Goal: Task Accomplishment & Management: Manage account settings

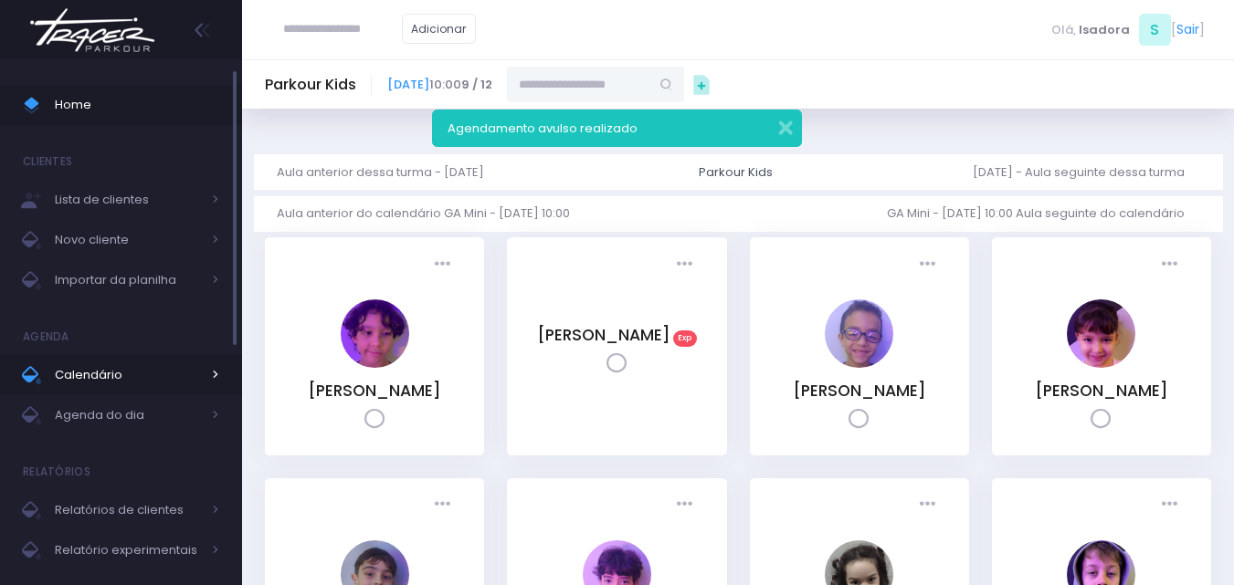
click at [111, 381] on span "Calendário" at bounding box center [128, 376] width 146 height 24
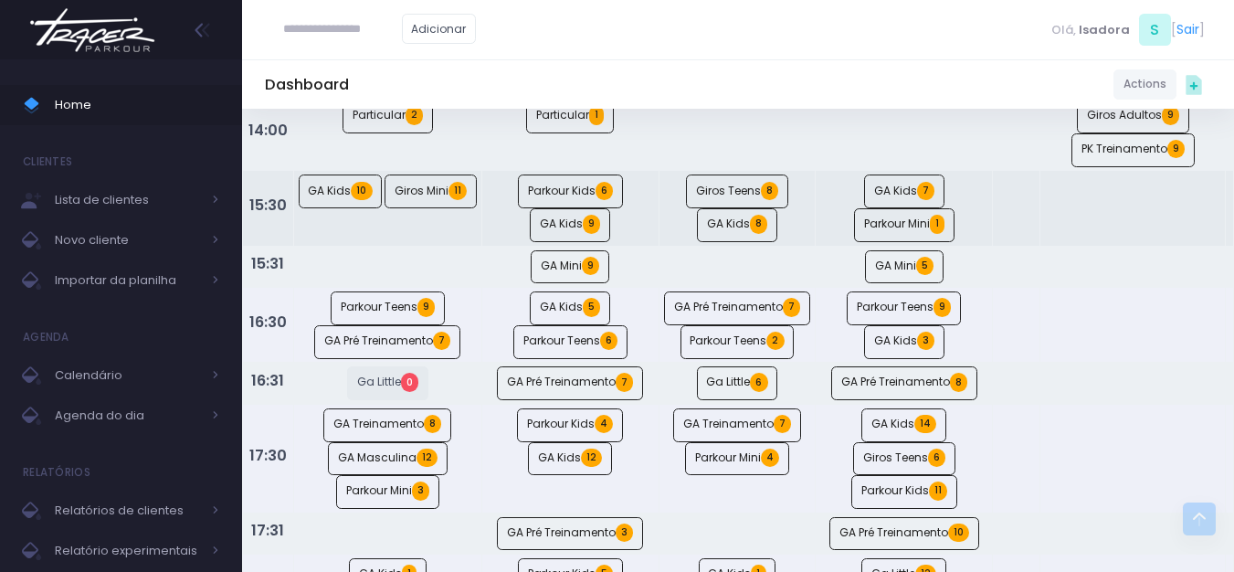
scroll to position [913, 0]
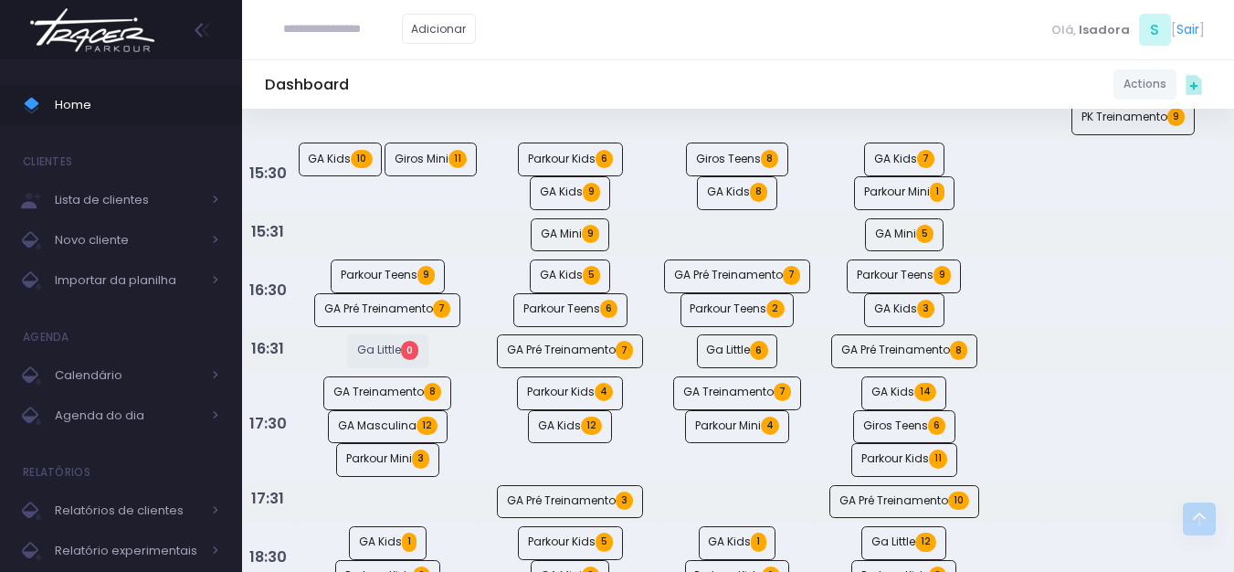
click at [82, 37] on img at bounding box center [92, 30] width 139 height 64
click at [86, 40] on img at bounding box center [92, 30] width 139 height 64
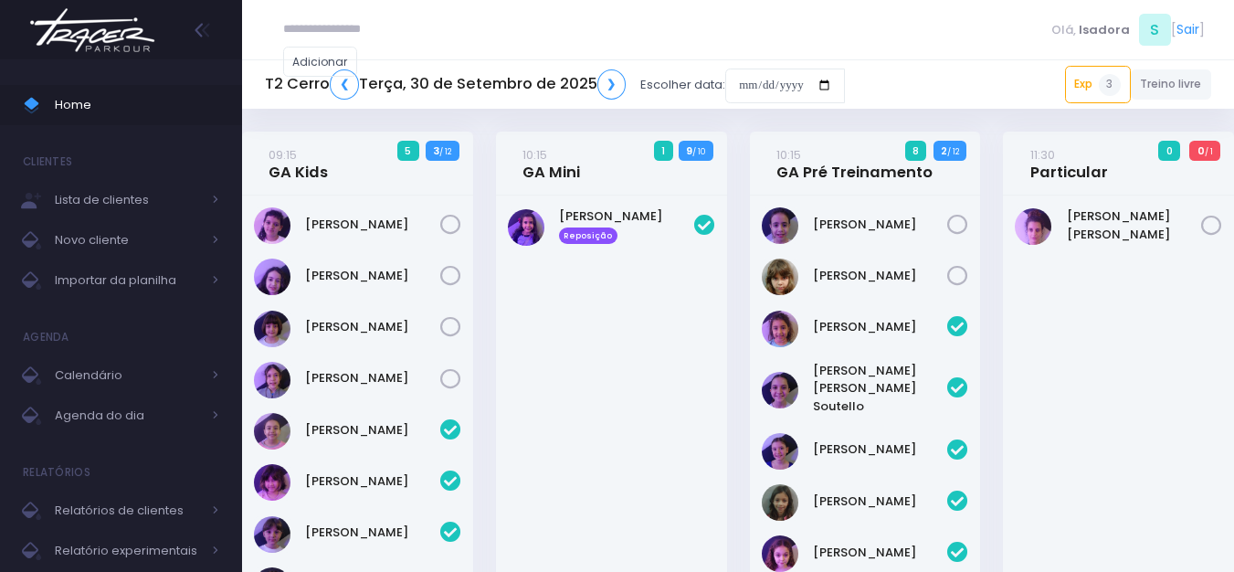
drag, startPoint x: 0, startPoint y: 0, endPoint x: 106, endPoint y: 32, distance: 110.7
click at [106, 33] on img at bounding box center [92, 30] width 139 height 64
click at [106, 32] on img at bounding box center [92, 30] width 139 height 64
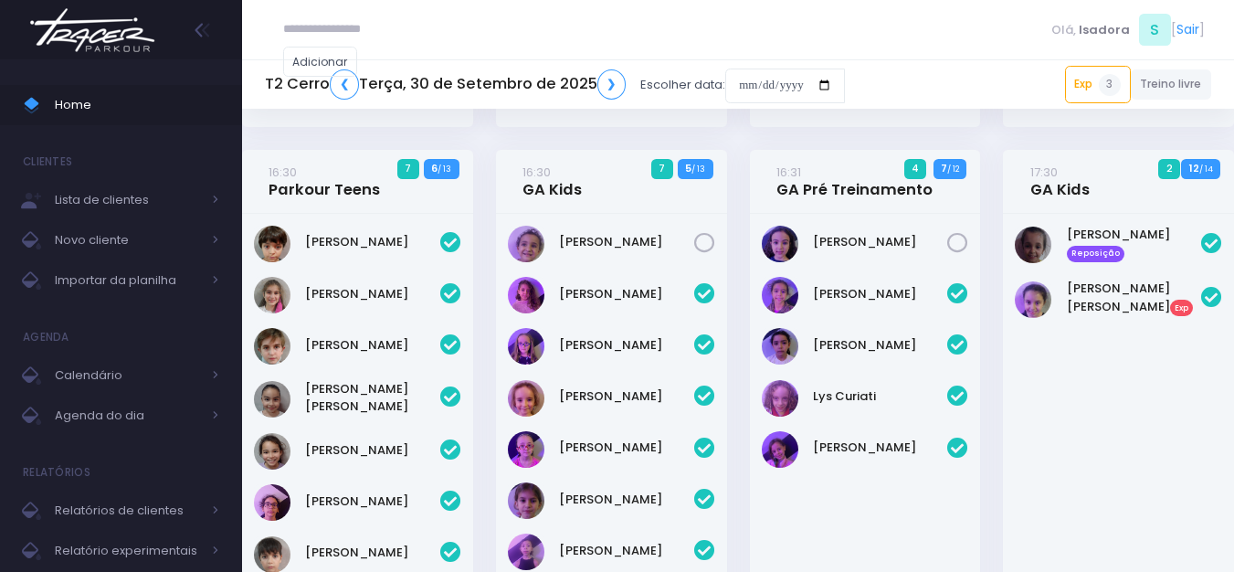
scroll to position [1187, 0]
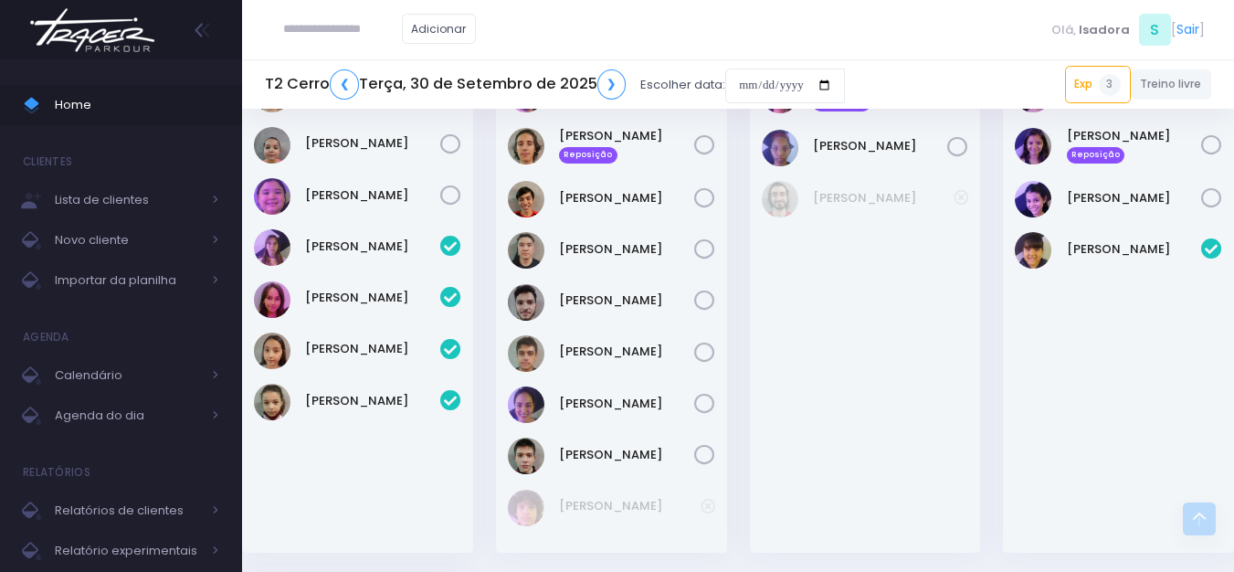
scroll to position [2375, 0]
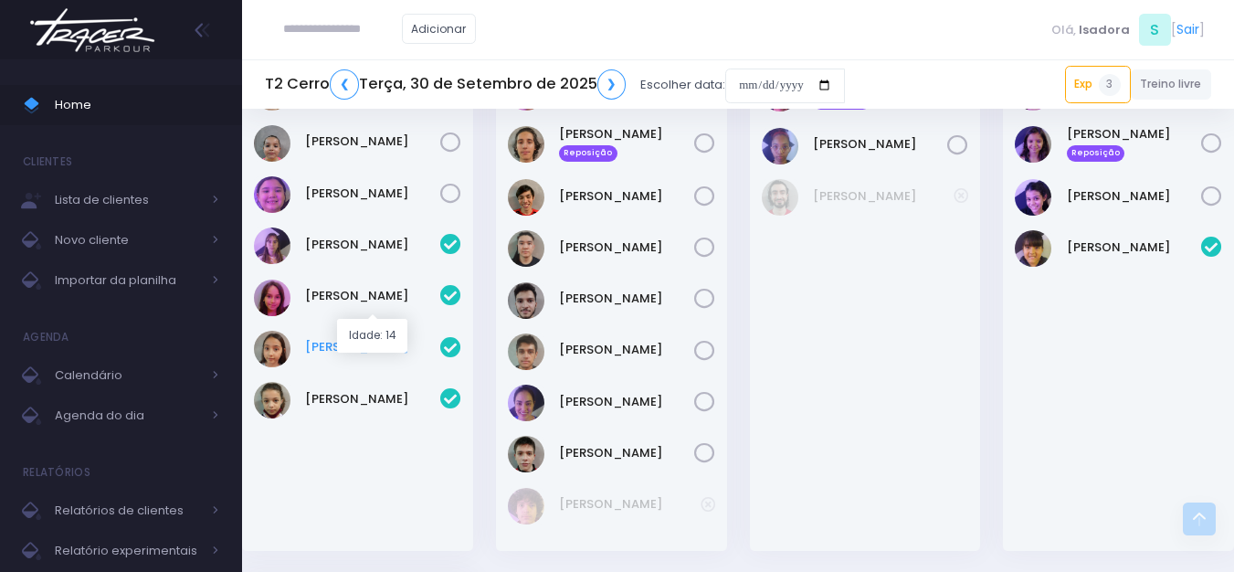
click at [364, 338] on link "Laura Linck" at bounding box center [372, 347] width 135 height 18
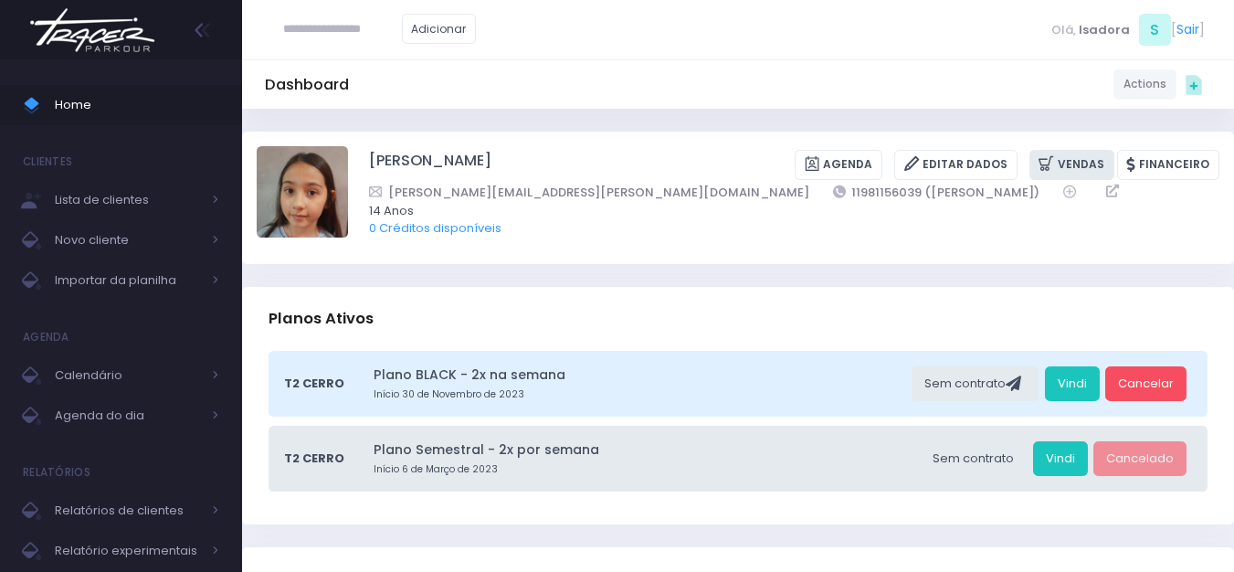
click at [1094, 168] on link "Vendas" at bounding box center [1071, 165] width 85 height 30
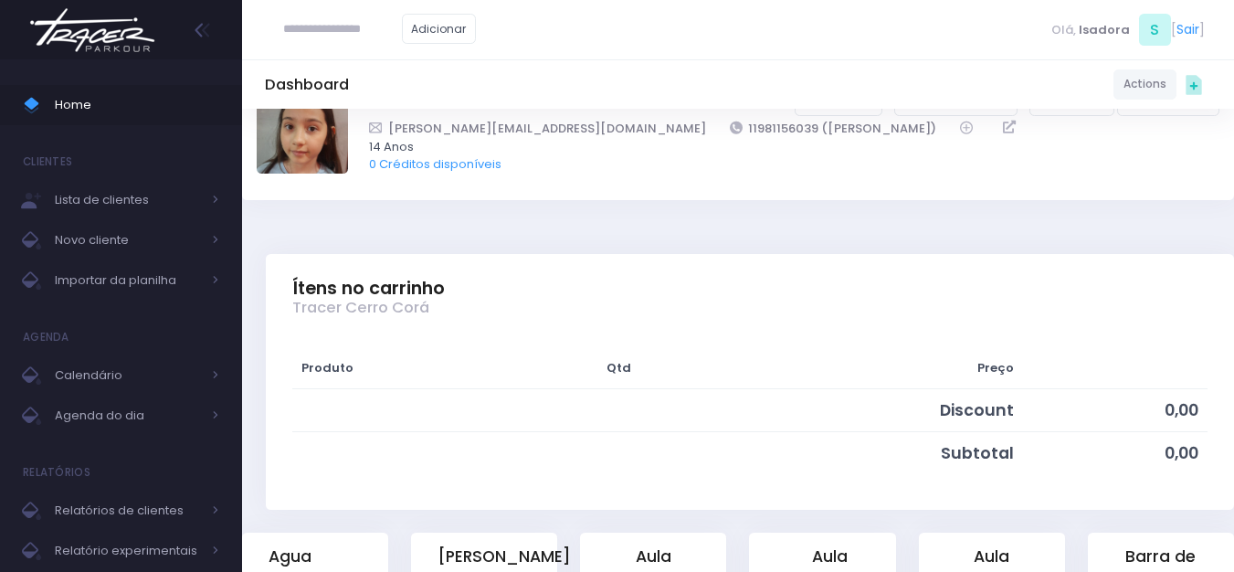
scroll to position [365, 0]
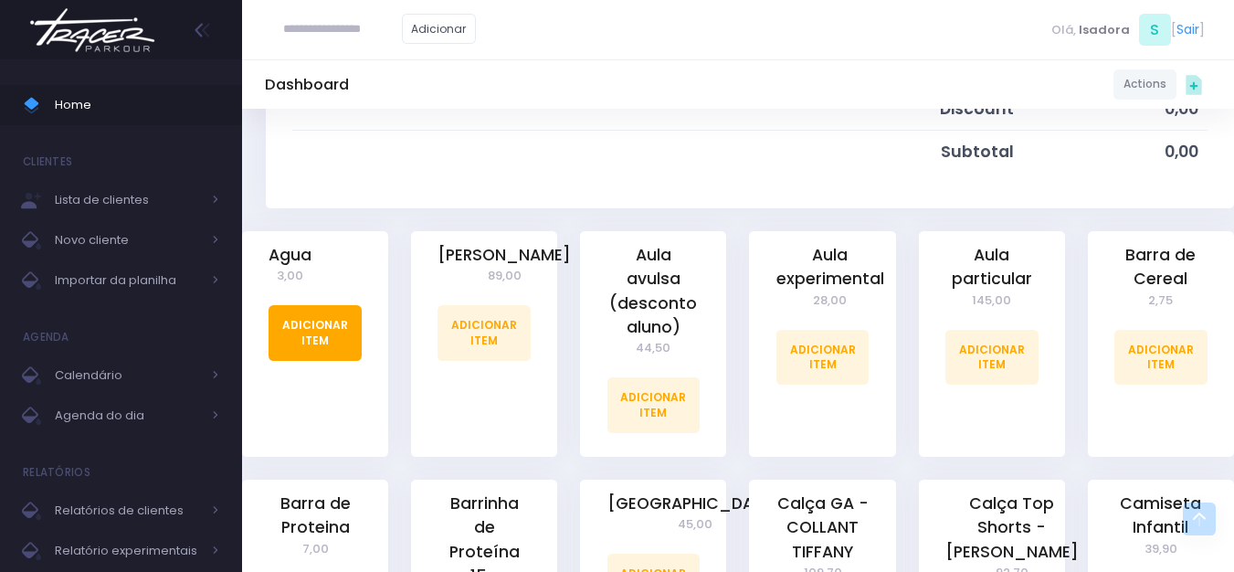
click at [312, 338] on link "Adicionar Item" at bounding box center [315, 332] width 93 height 55
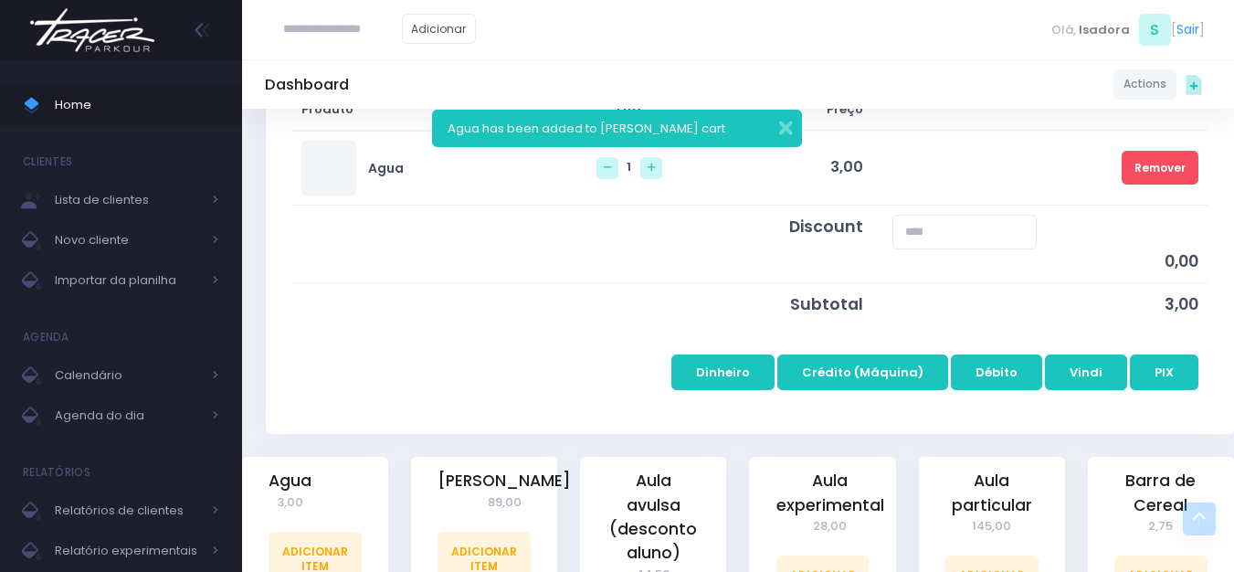
scroll to position [365, 0]
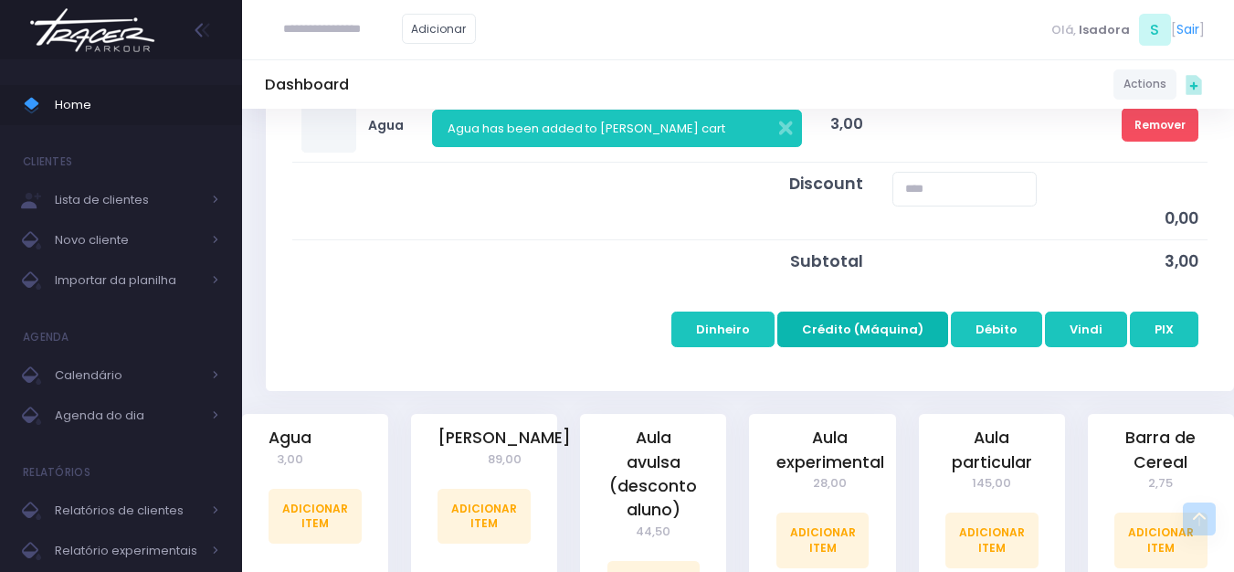
click at [909, 332] on button "Crédito (Máquina)" at bounding box center [862, 328] width 171 height 35
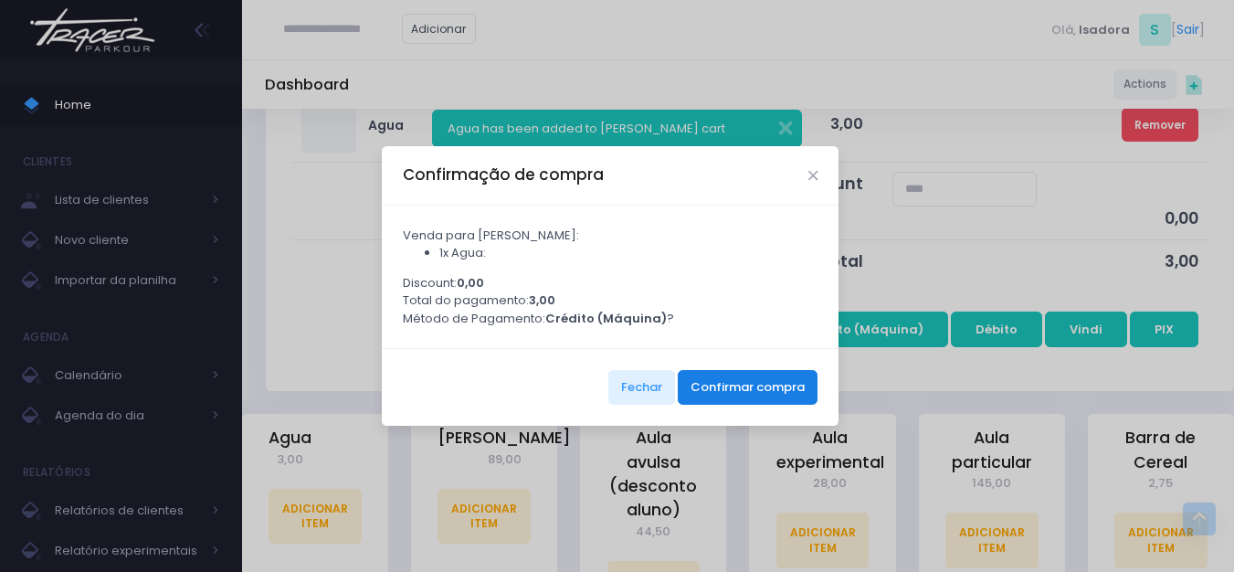
click at [779, 379] on button "Confirmar compra" at bounding box center [748, 387] width 140 height 35
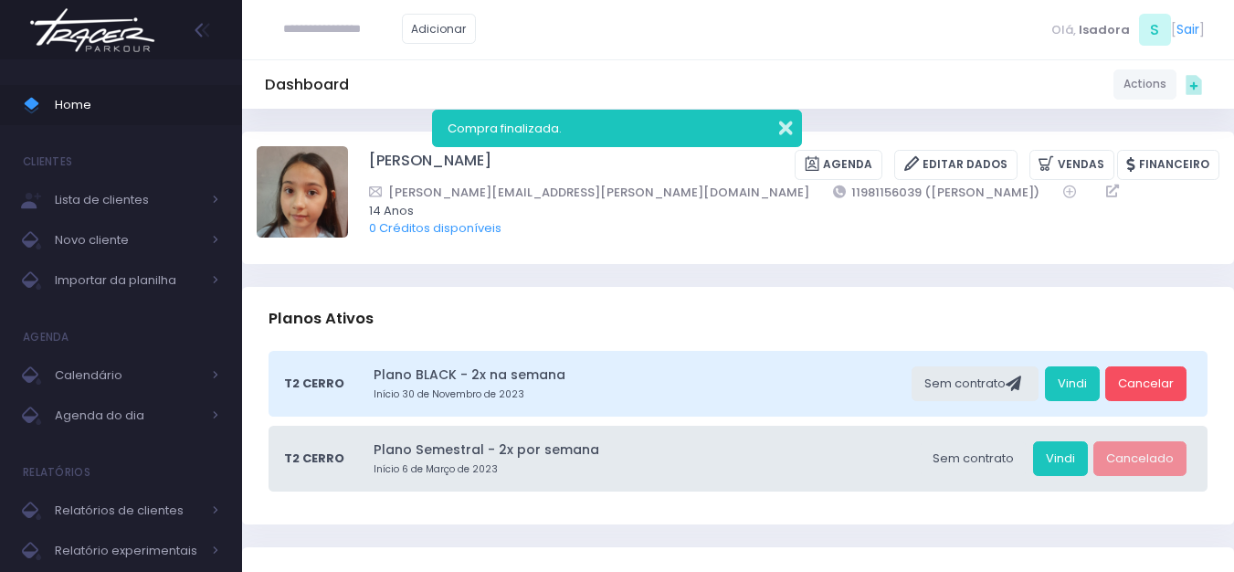
click at [782, 127] on button "button" at bounding box center [773, 125] width 37 height 21
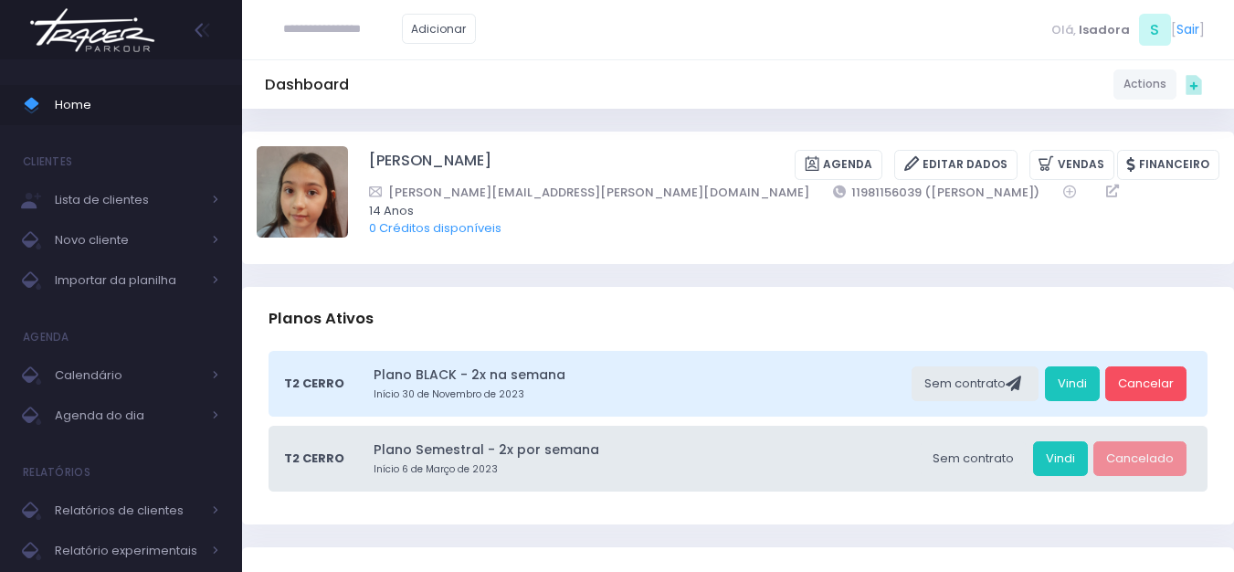
click at [159, 31] on img at bounding box center [92, 30] width 139 height 64
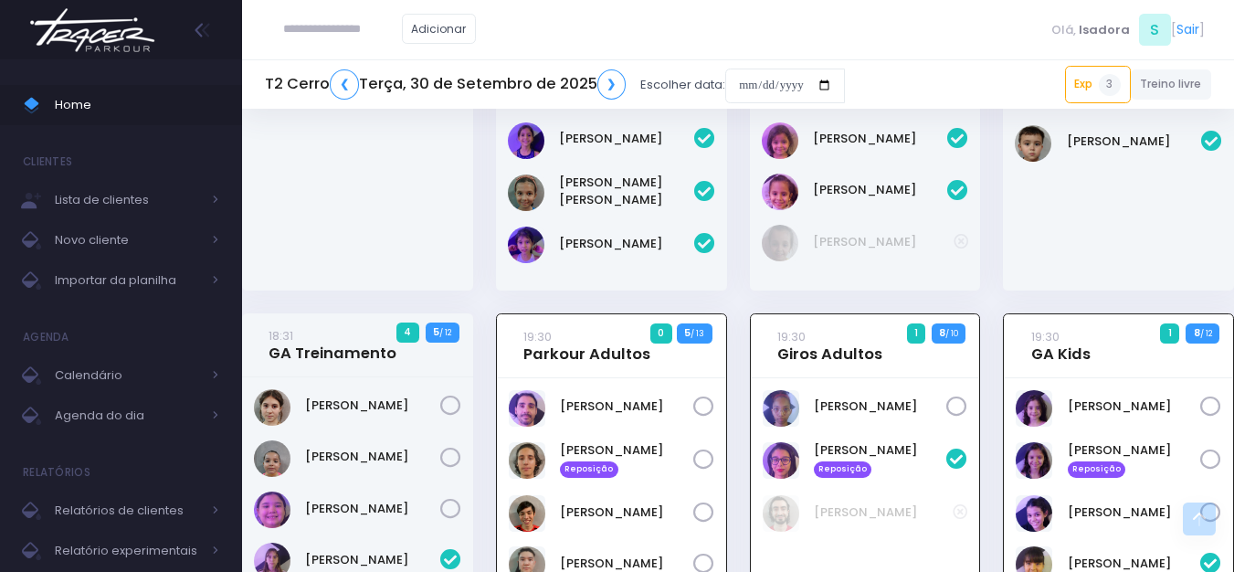
scroll to position [2059, 0]
click at [869, 328] on link "19:30 Giros Adultos" at bounding box center [829, 346] width 105 height 37
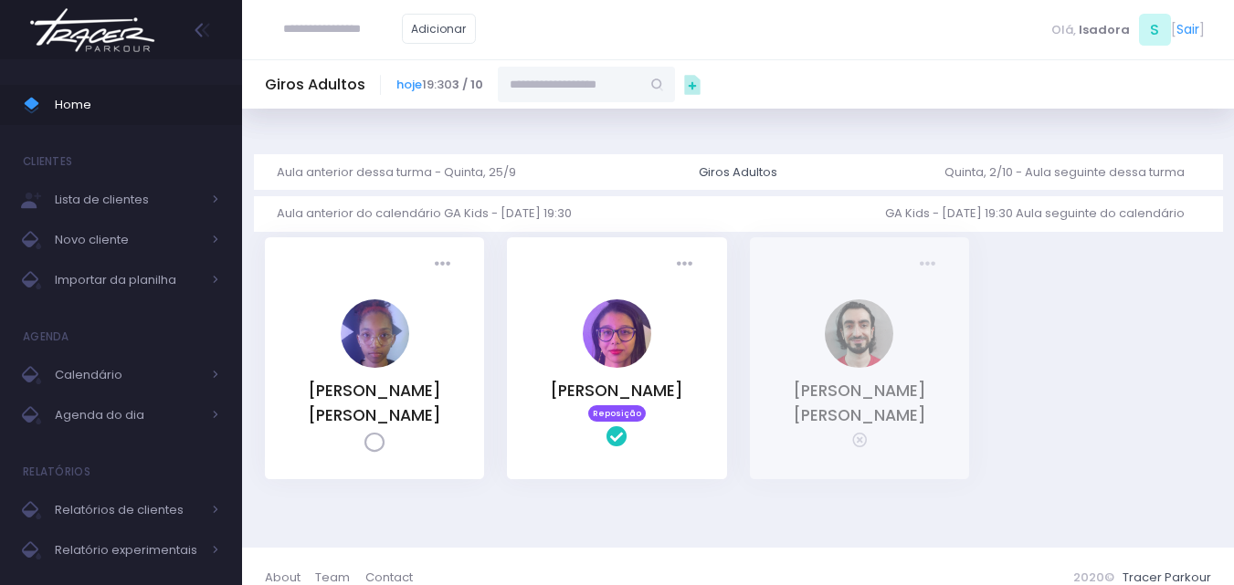
click at [588, 84] on input "text" at bounding box center [569, 84] width 142 height 35
click at [596, 132] on span "pepetberland@gmail.com" at bounding box center [587, 142] width 106 height 33
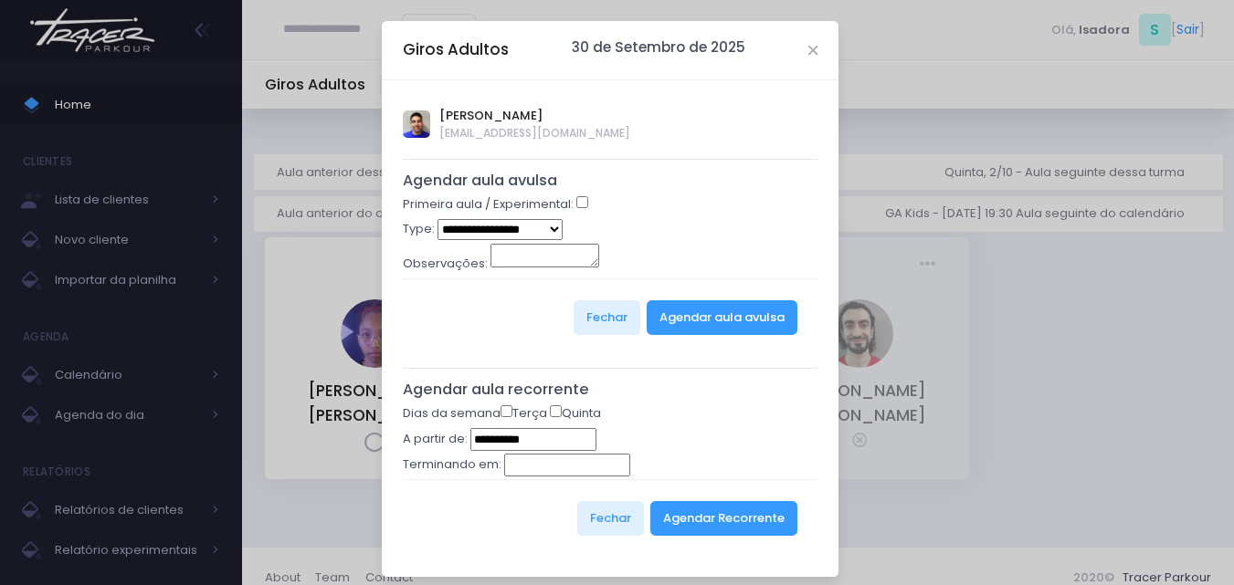
type input "**********"
click at [538, 227] on select "**********" at bounding box center [500, 229] width 125 height 21
click at [702, 263] on div "Observações:" at bounding box center [611, 261] width 416 height 35
click at [539, 232] on select "**********" at bounding box center [500, 229] width 125 height 21
select select "*"
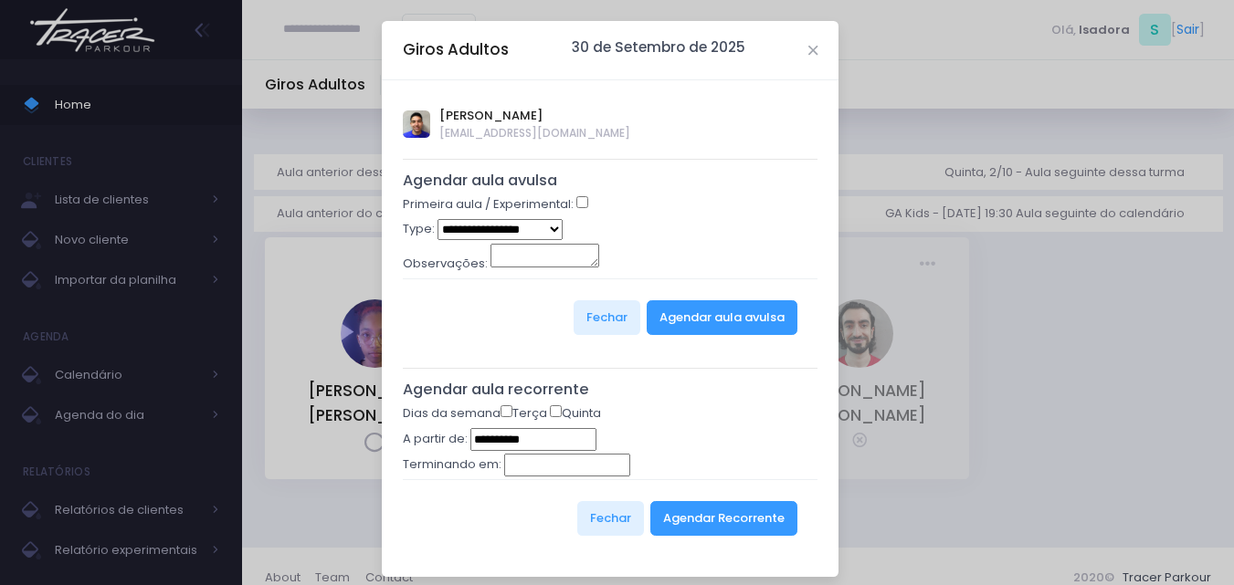
click at [438, 219] on select "**********" at bounding box center [500, 229] width 125 height 21
click at [733, 326] on button "Agendar aula avulsa" at bounding box center [722, 317] width 151 height 35
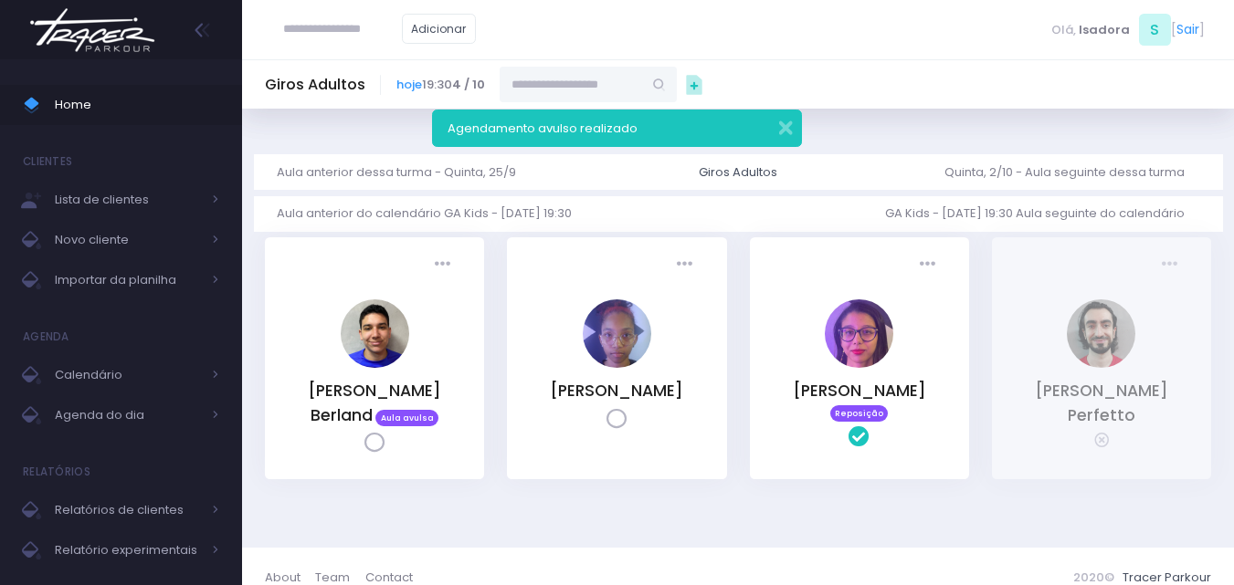
click at [53, 34] on img at bounding box center [92, 30] width 139 height 64
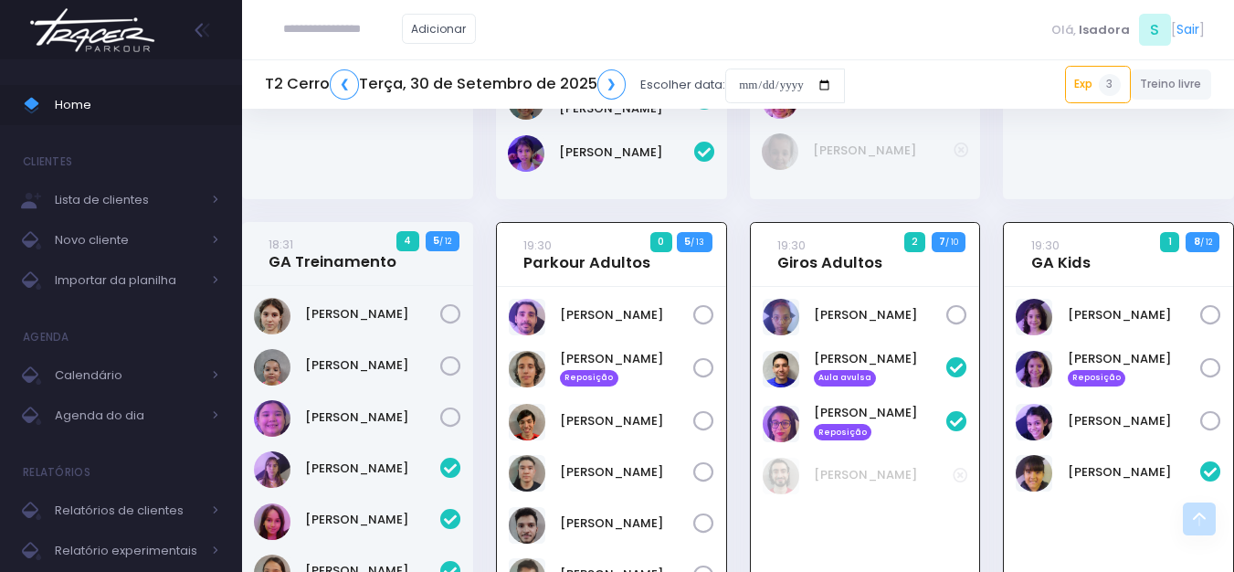
scroll to position [2150, 0]
click at [852, 237] on link "19:30 Giros Adultos" at bounding box center [829, 255] width 105 height 37
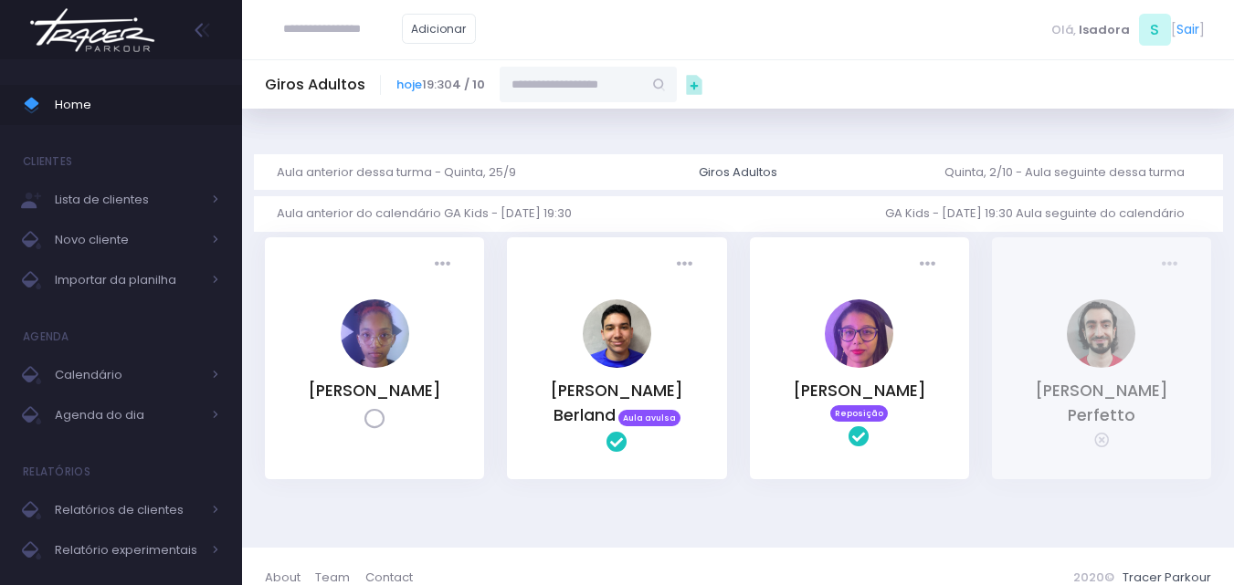
click at [97, 22] on img at bounding box center [92, 30] width 139 height 64
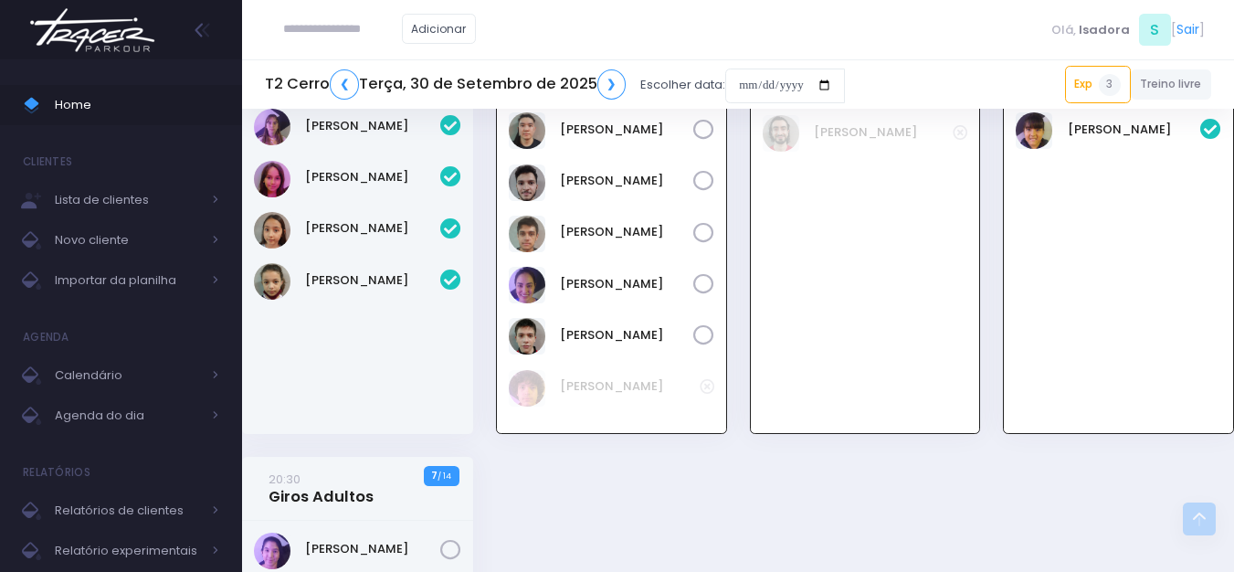
scroll to position [2486, 0]
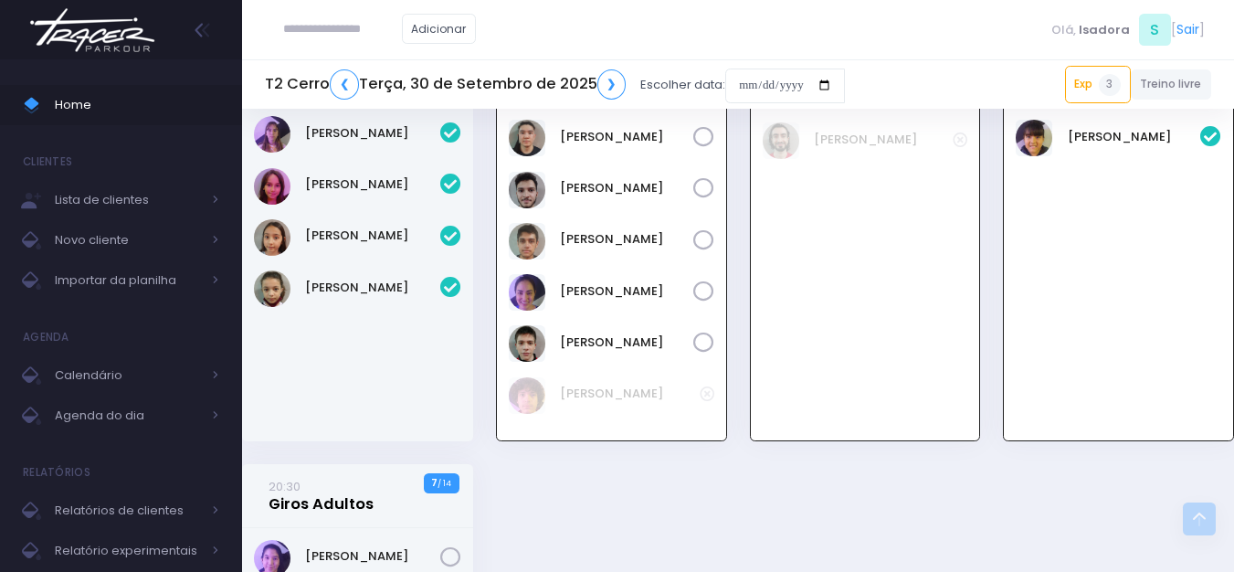
click at [325, 477] on link "20:30 Giros Adultos" at bounding box center [321, 495] width 105 height 37
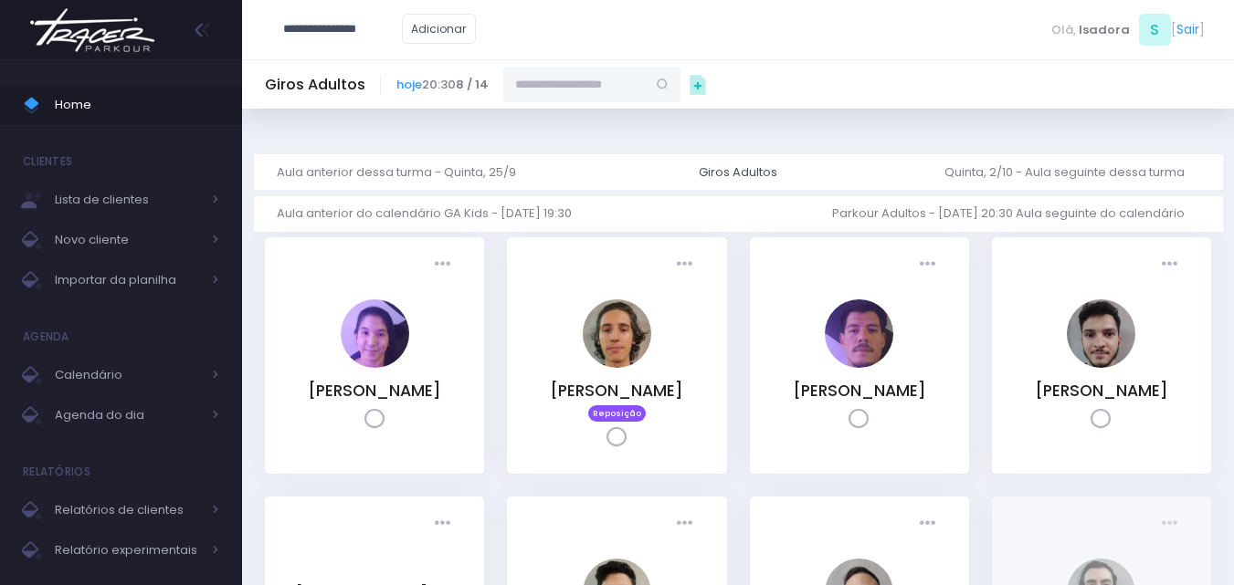
type input "**********"
click at [627, 89] on input "text" at bounding box center [574, 84] width 142 height 35
type input "**"
type input "**********"
click at [542, 89] on input "**********" at bounding box center [574, 84] width 142 height 35
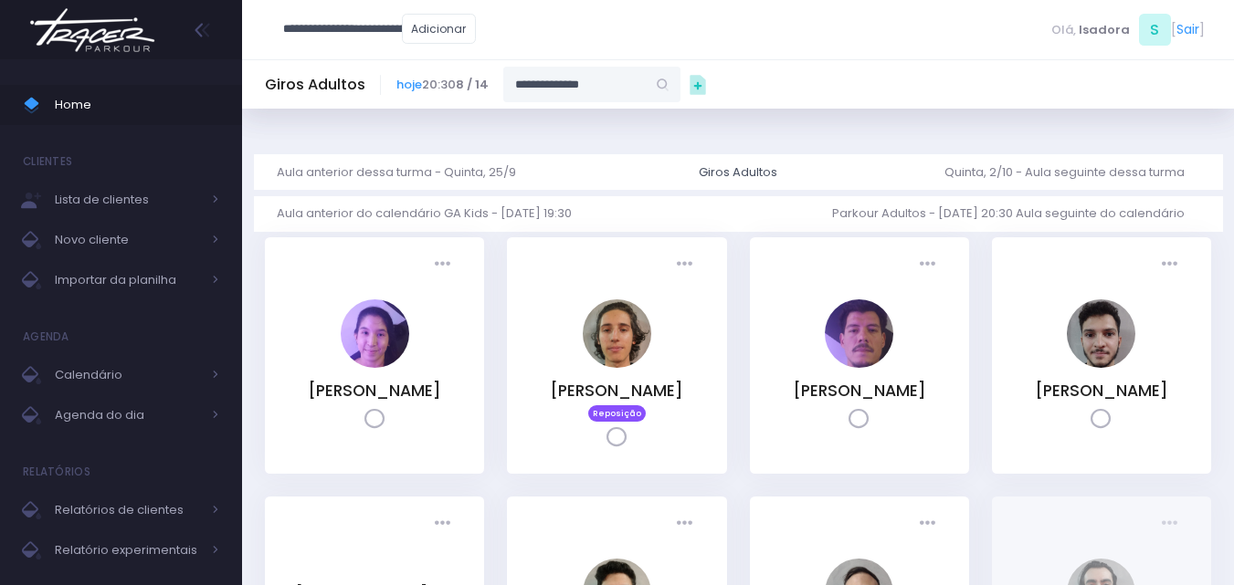
type input "**********"
click at [595, 143] on span "lboc.campos@gmail.com" at bounding box center [593, 142] width 106 height 33
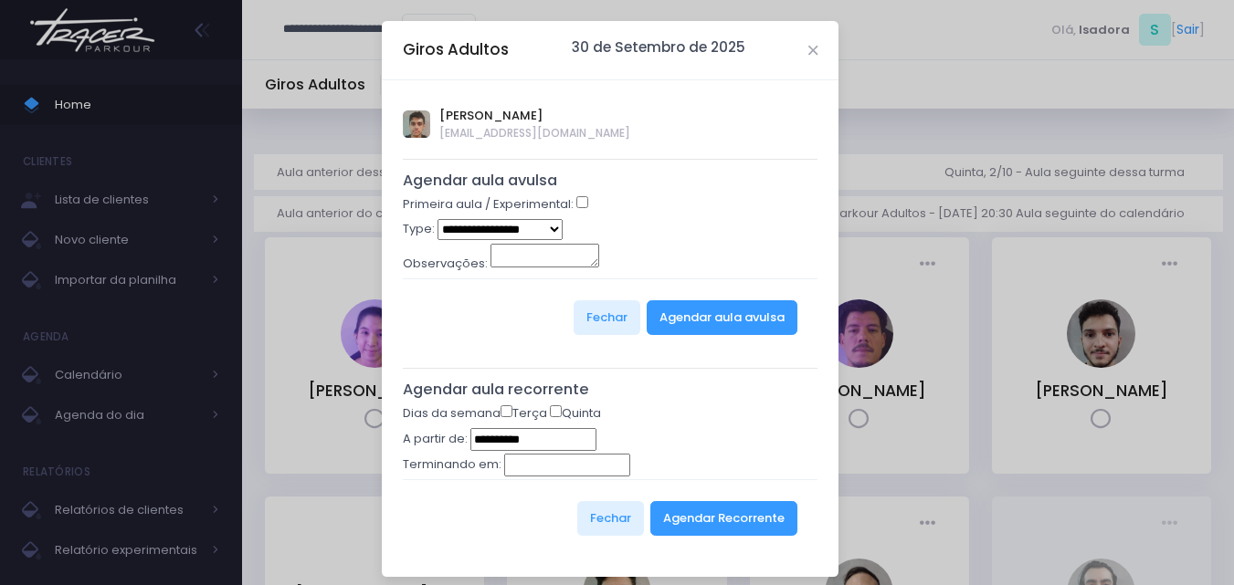
type input "**********"
click at [543, 227] on select "**********" at bounding box center [500, 229] width 125 height 21
select select "*"
click at [438, 219] on select "**********" at bounding box center [500, 229] width 125 height 21
click at [704, 321] on button "Agendar aula avulsa" at bounding box center [722, 317] width 151 height 35
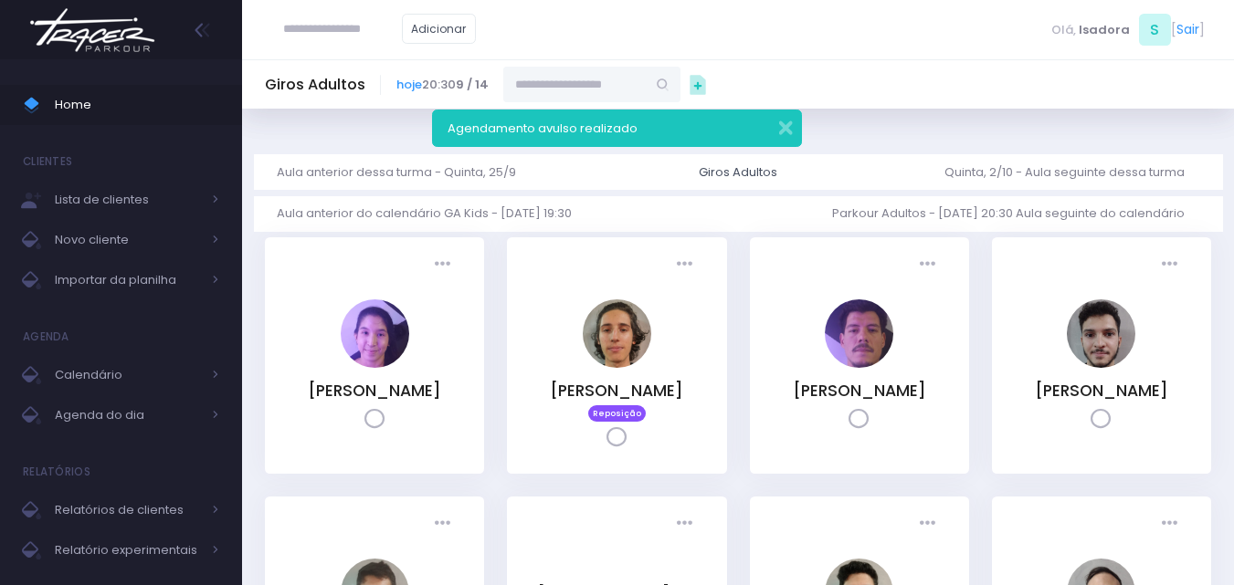
click at [794, 123] on div "Agendamento avulso realizado" at bounding box center [617, 128] width 370 height 37
click at [784, 122] on button "button" at bounding box center [773, 125] width 37 height 21
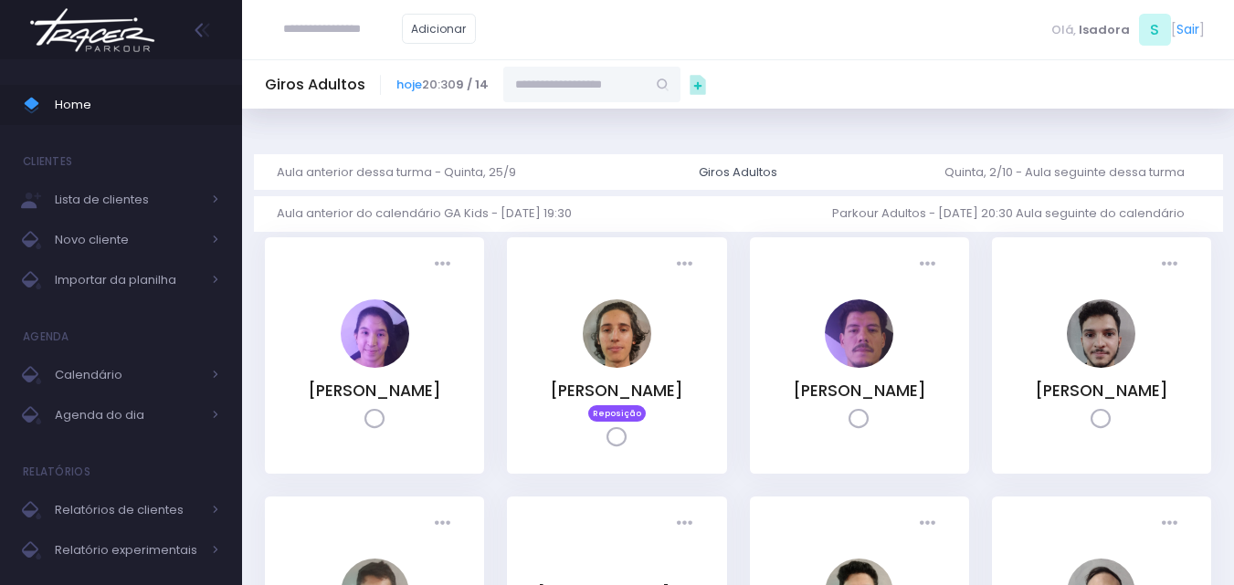
click at [131, 27] on img at bounding box center [92, 30] width 139 height 64
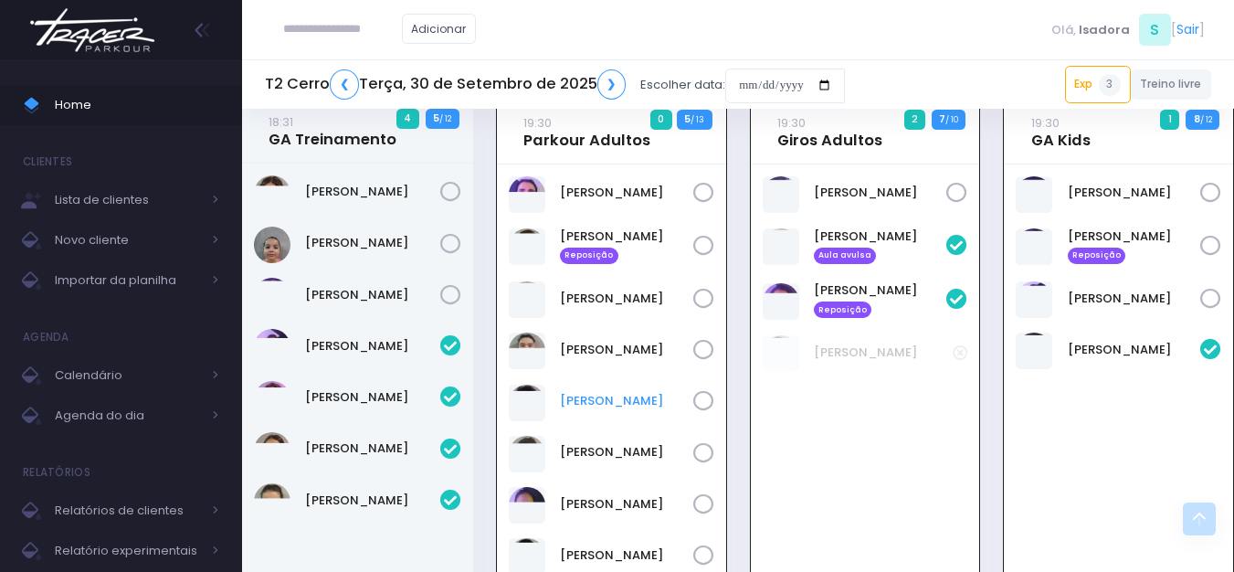
scroll to position [2241, 0]
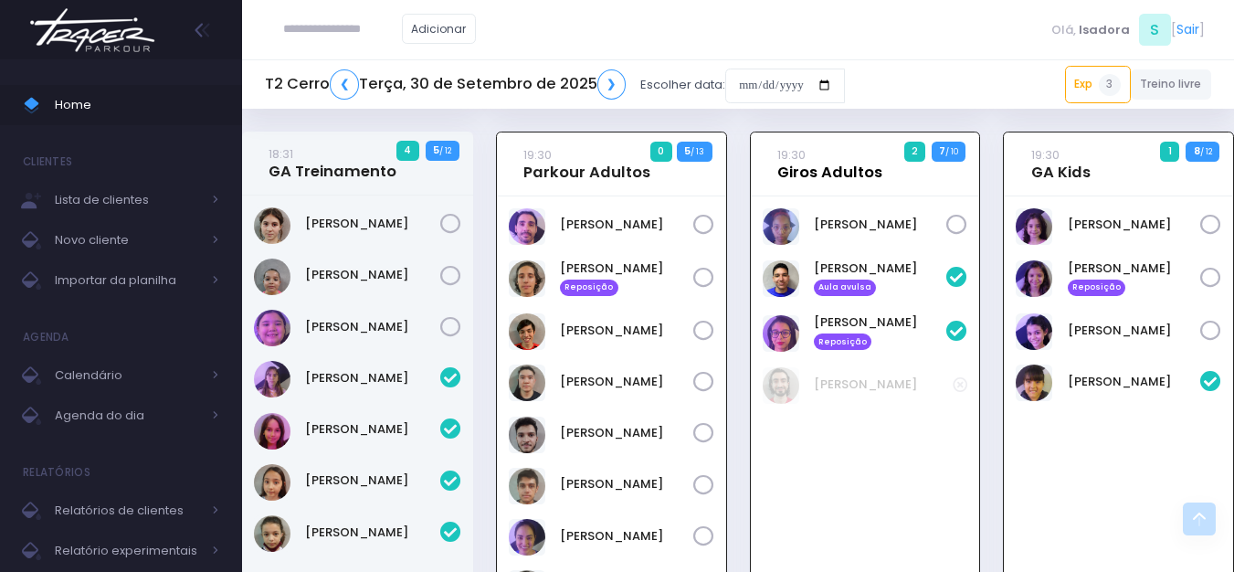
click at [841, 145] on link "19:30 Giros Adultos" at bounding box center [829, 163] width 105 height 37
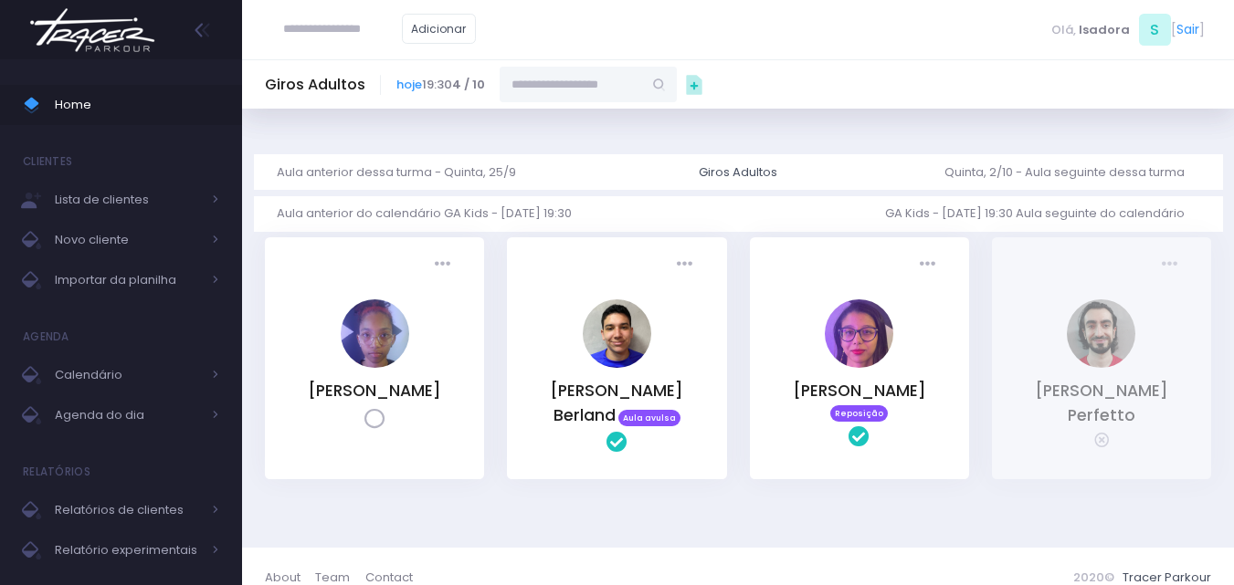
click at [575, 87] on input "text" at bounding box center [571, 84] width 142 height 35
click at [135, 37] on img at bounding box center [92, 30] width 139 height 64
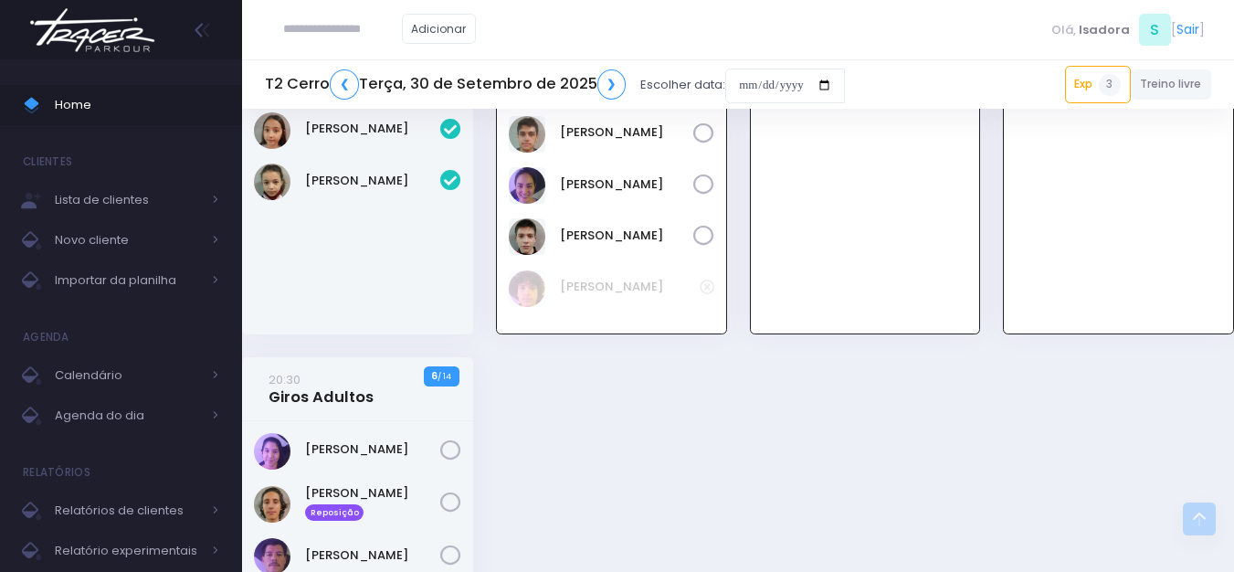
scroll to position [2422, 0]
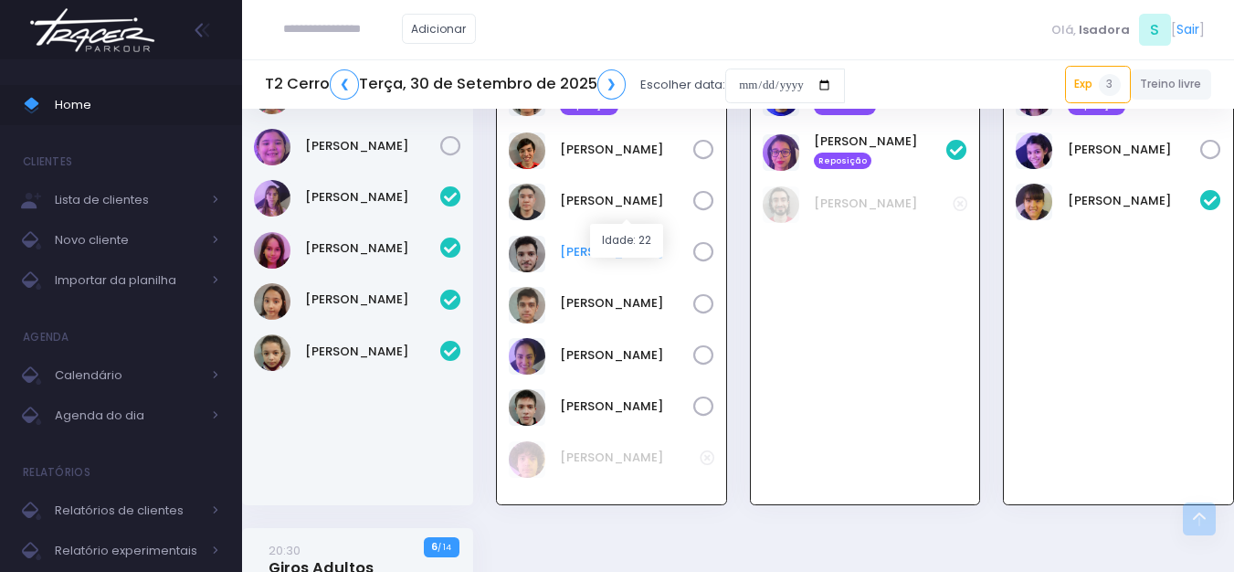
click at [625, 243] on link "[PERSON_NAME]" at bounding box center [626, 252] width 133 height 18
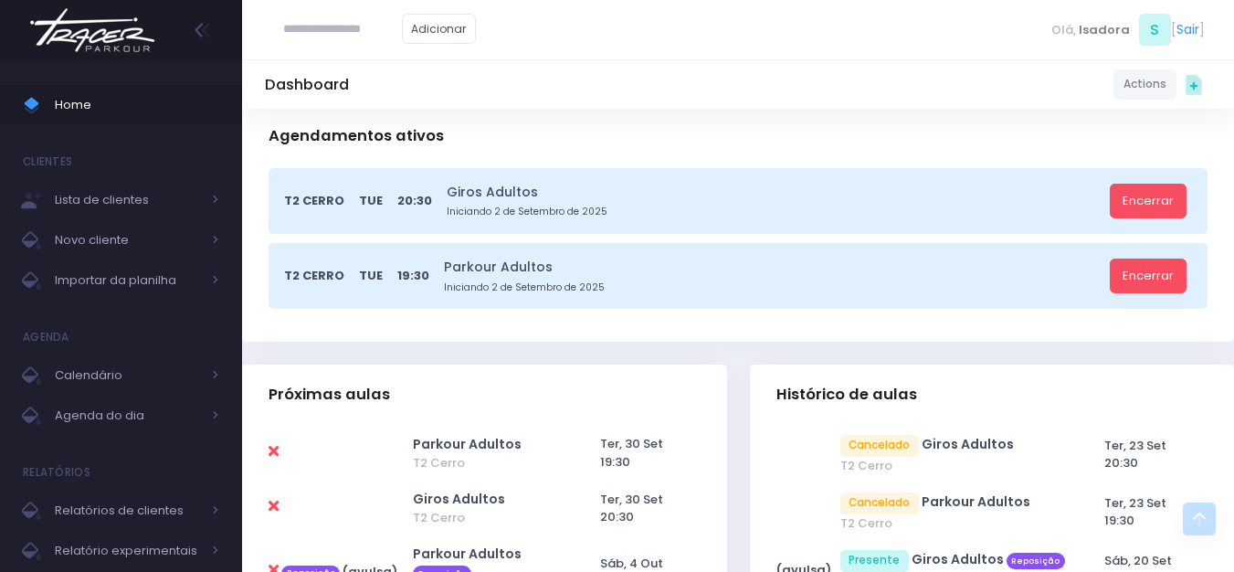
scroll to position [548, 0]
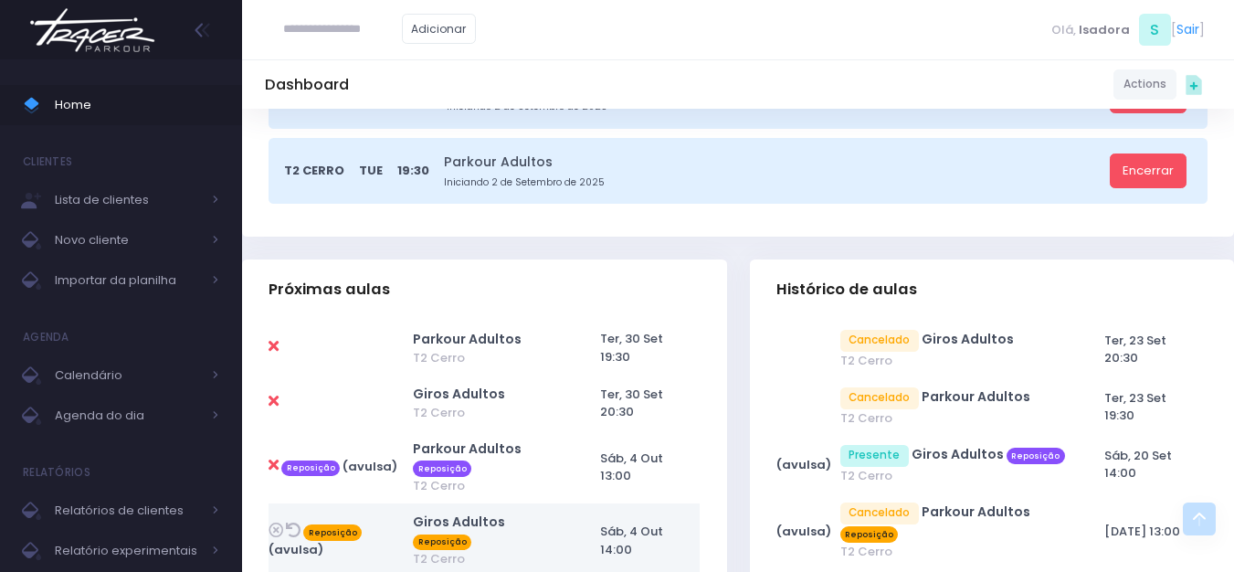
click at [270, 348] on icon at bounding box center [274, 346] width 10 height 15
type input "**********"
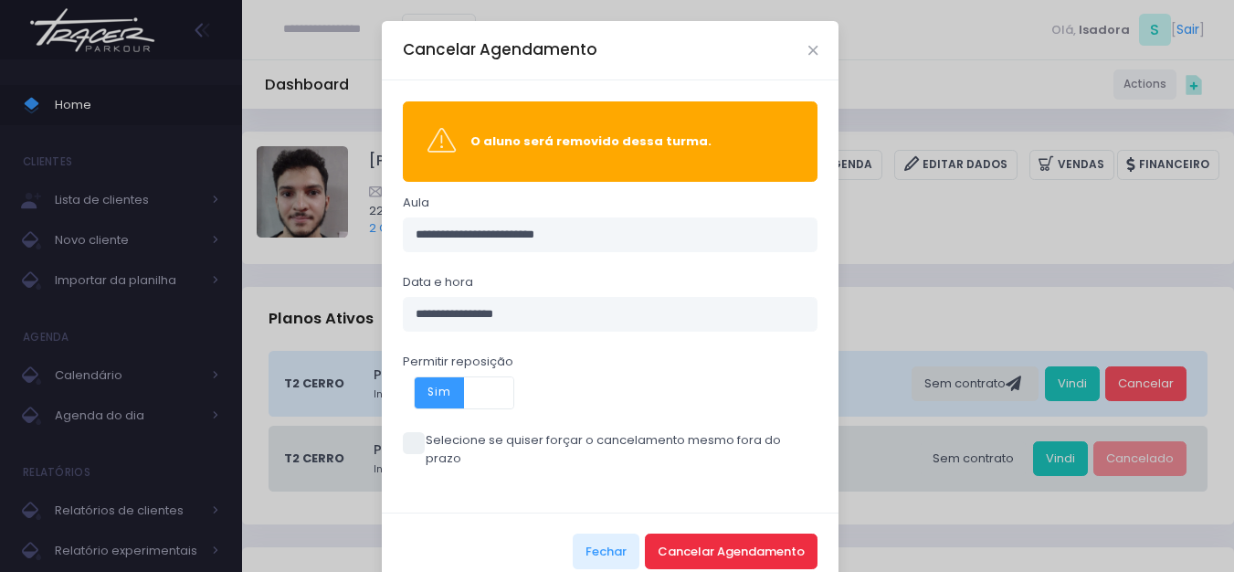
click at [689, 533] on button "Cancelar Agendamento" at bounding box center [731, 550] width 173 height 35
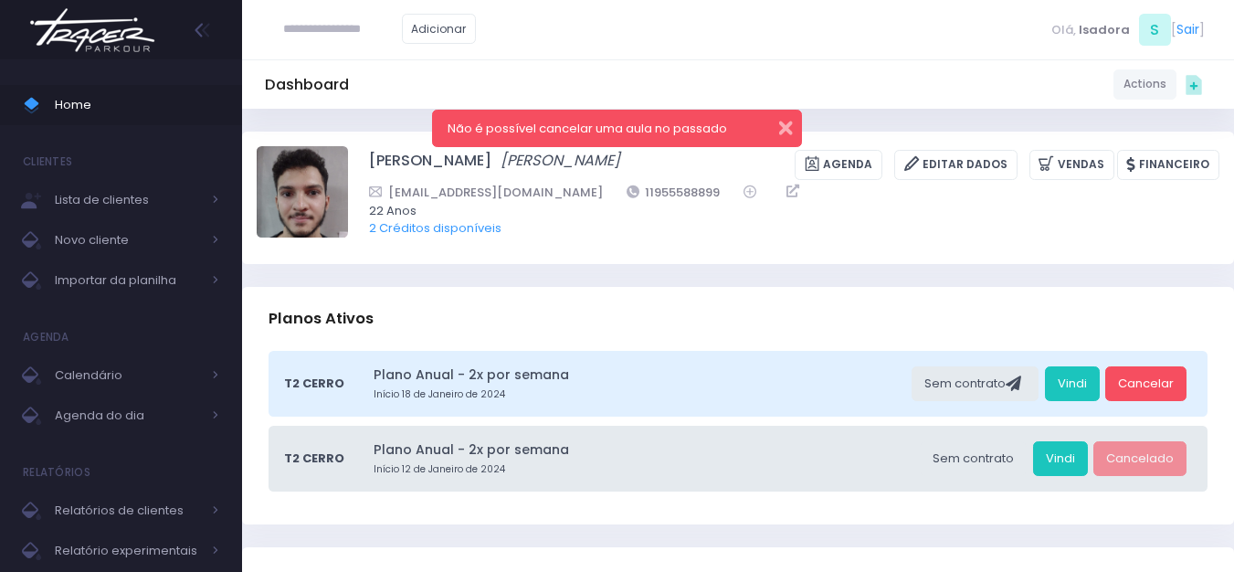
drag, startPoint x: 785, startPoint y: 134, endPoint x: 775, endPoint y: 140, distance: 11.4
click at [782, 134] on button "button" at bounding box center [773, 125] width 37 height 21
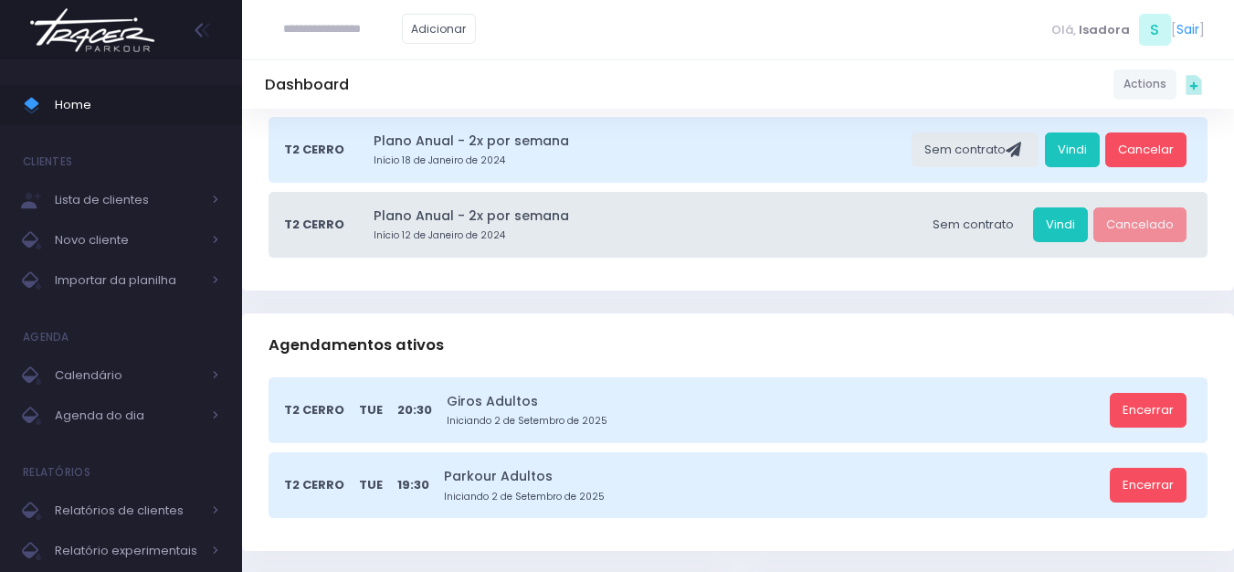
scroll to position [274, 0]
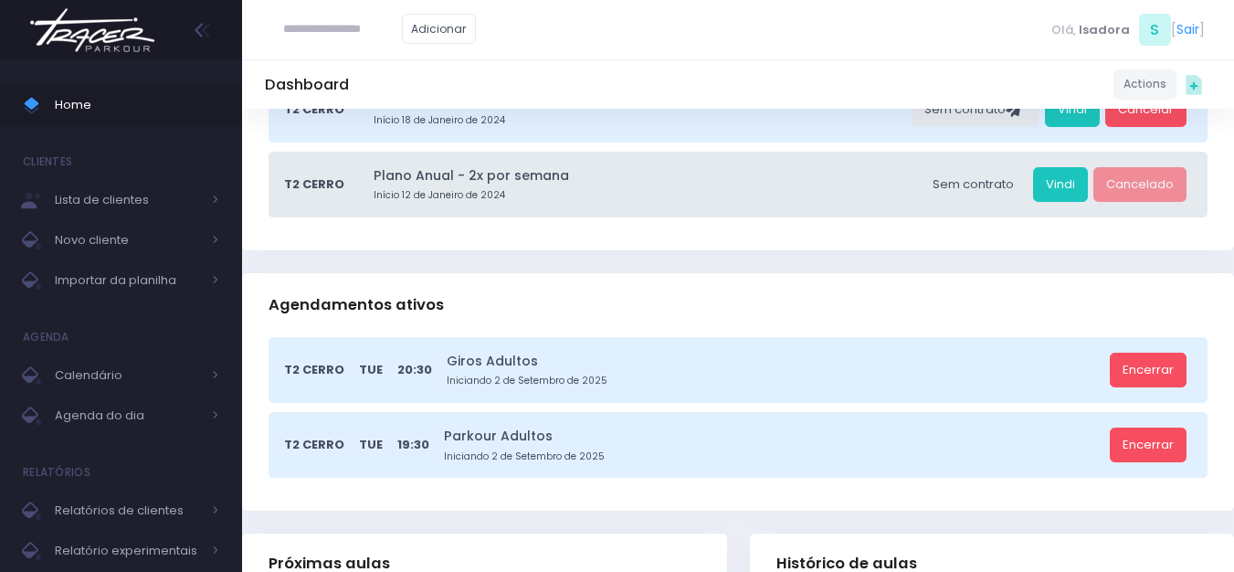
click at [62, 31] on img at bounding box center [92, 30] width 139 height 64
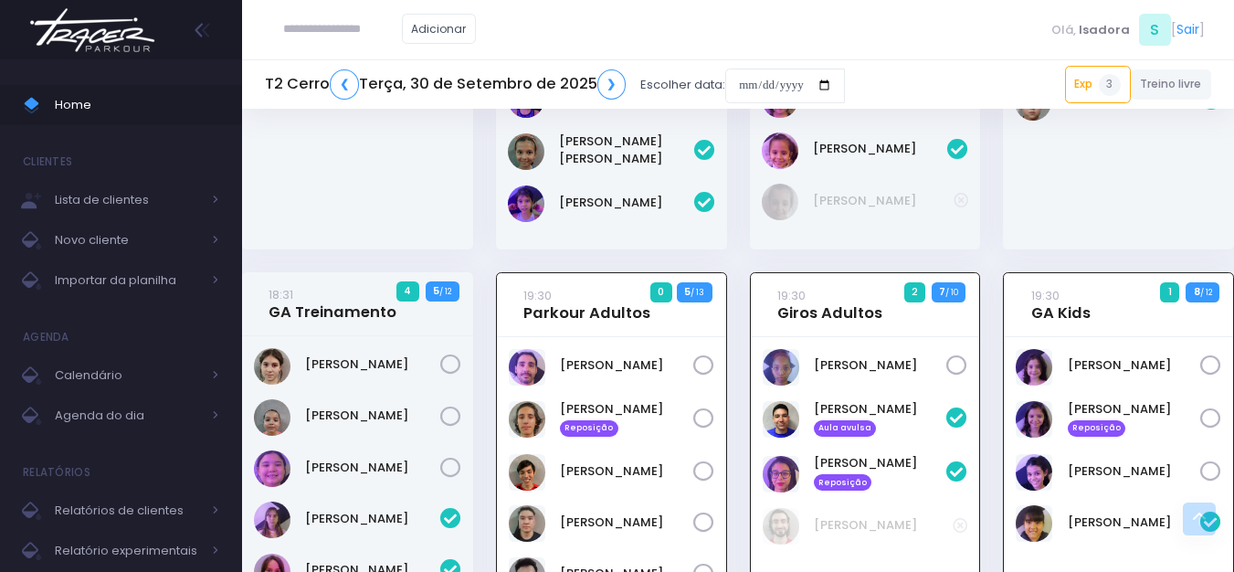
scroll to position [2192, 0]
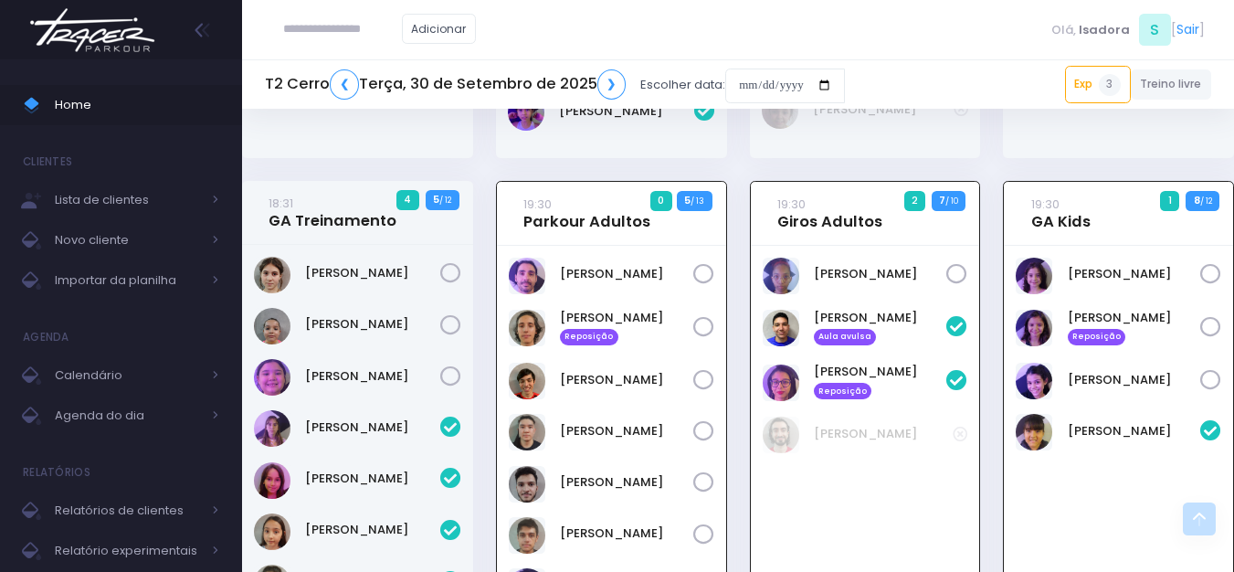
click at [709, 472] on icon at bounding box center [703, 482] width 21 height 21
click at [705, 472] on icon at bounding box center [703, 482] width 21 height 21
click at [817, 195] on link "19:30 Giros Adultos" at bounding box center [829, 213] width 105 height 37
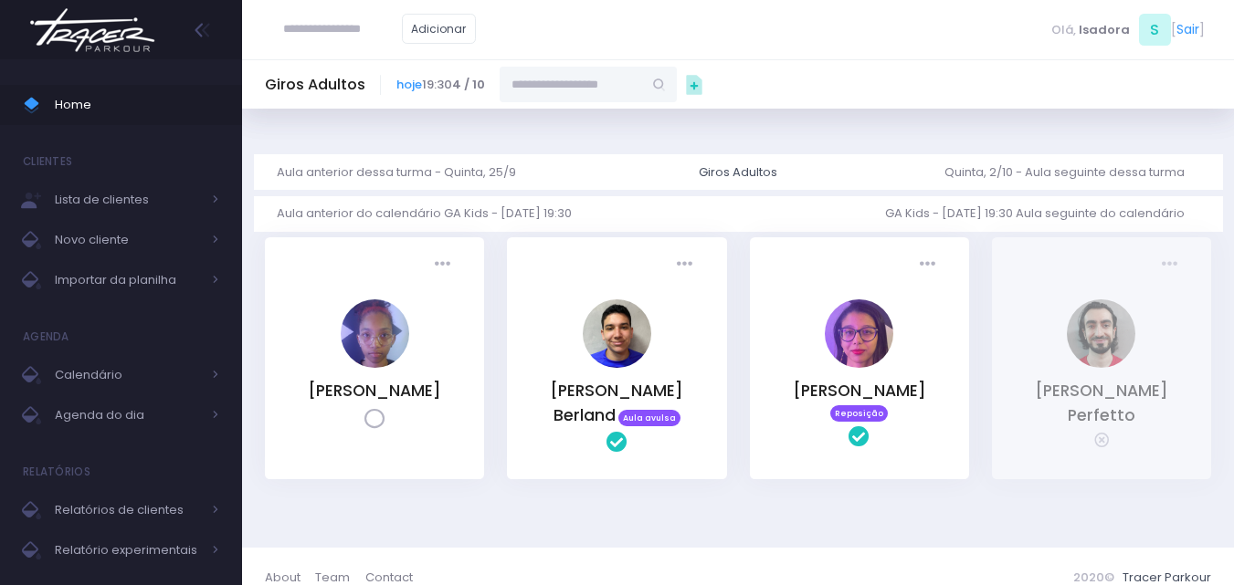
click at [572, 92] on input "text" at bounding box center [571, 84] width 142 height 35
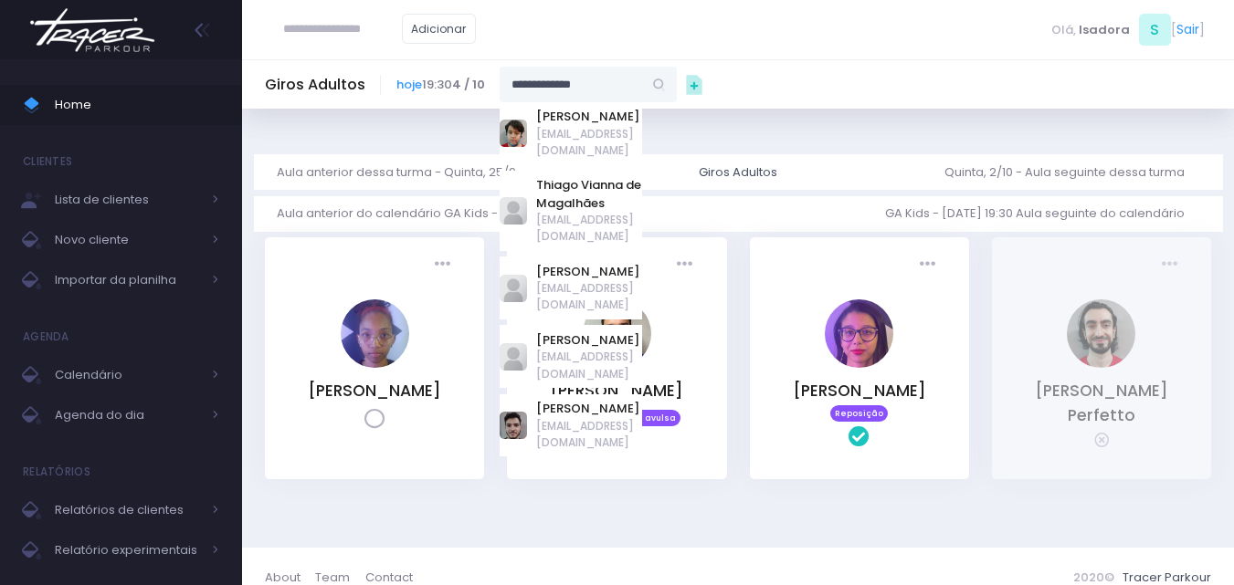
click at [553, 418] on span "[EMAIL_ADDRESS][DOMAIN_NAME]" at bounding box center [589, 434] width 106 height 33
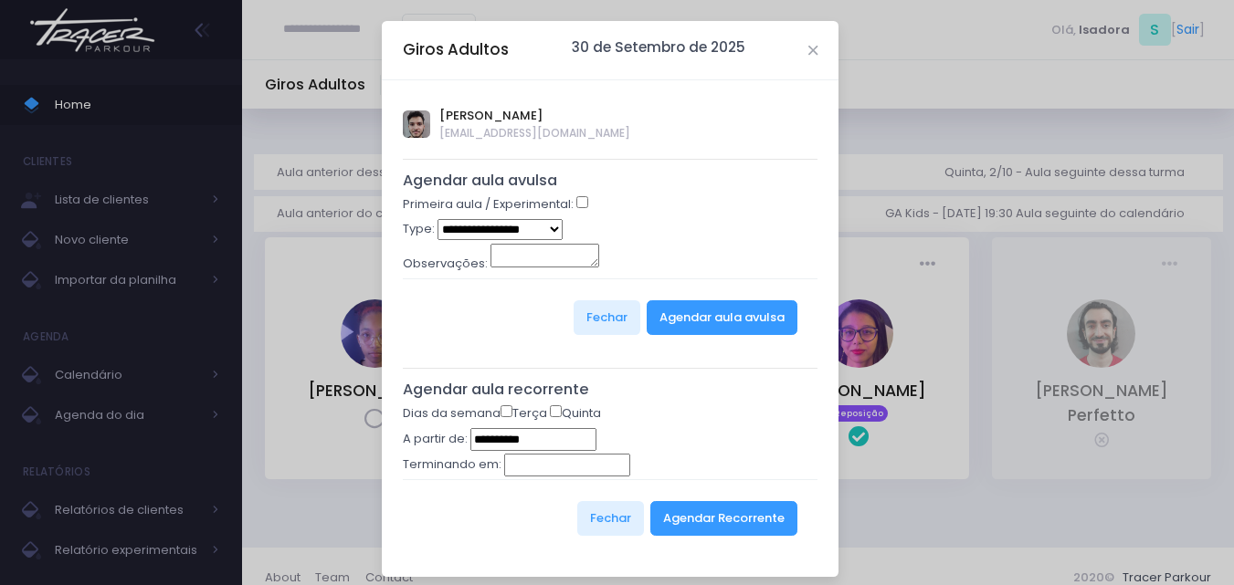
type input "**********"
click at [529, 230] on select "**********" at bounding box center [500, 229] width 125 height 21
select select "*"
click at [438, 219] on select "**********" at bounding box center [500, 229] width 125 height 21
click at [656, 311] on button "Agendar aula avulsa" at bounding box center [722, 317] width 151 height 35
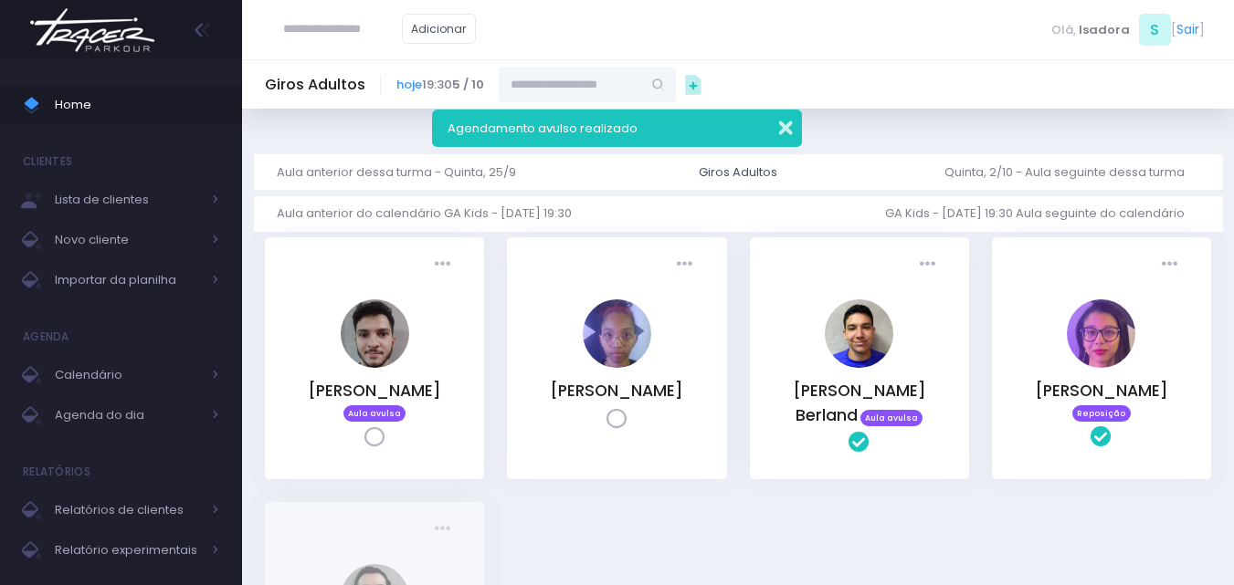
click at [778, 132] on button "button" at bounding box center [773, 125] width 37 height 21
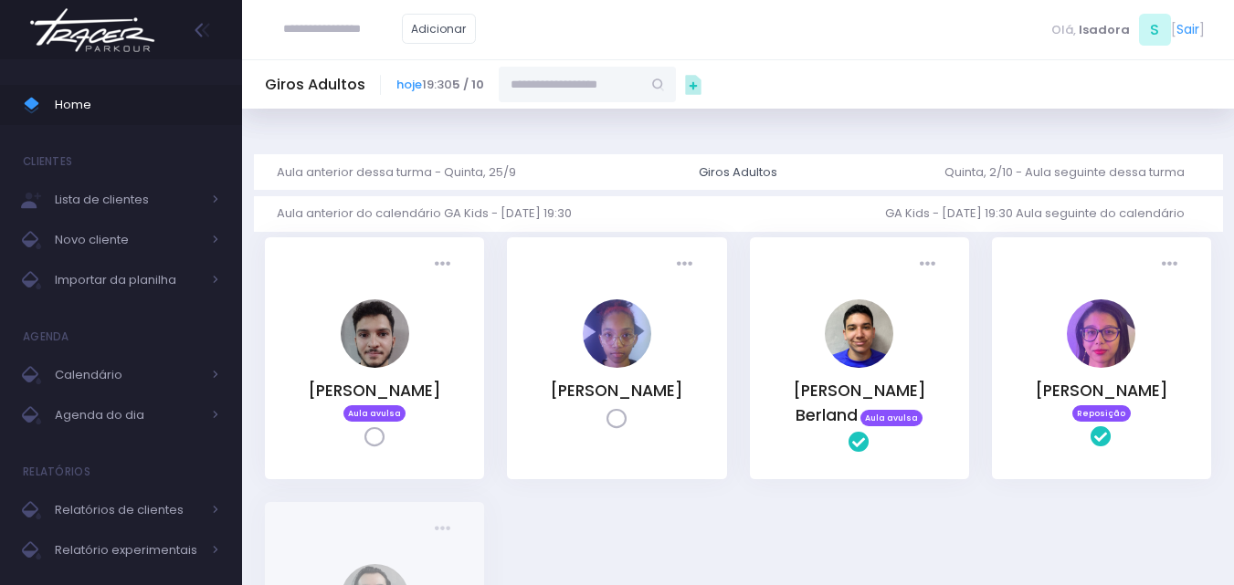
click at [111, 31] on img at bounding box center [92, 30] width 139 height 64
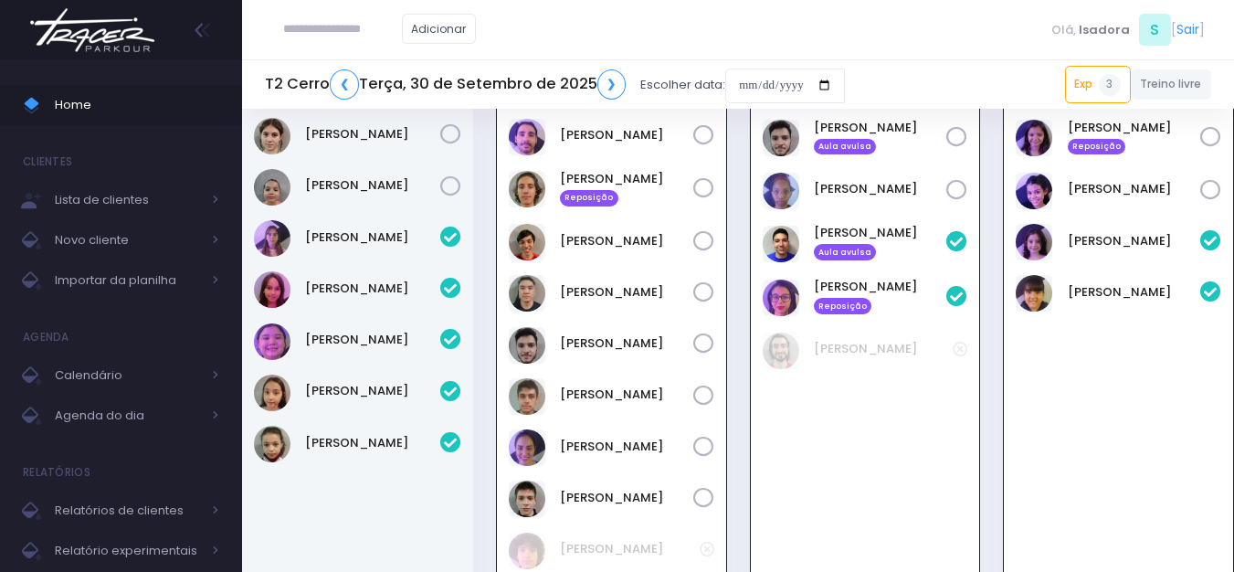
scroll to position [2333, 0]
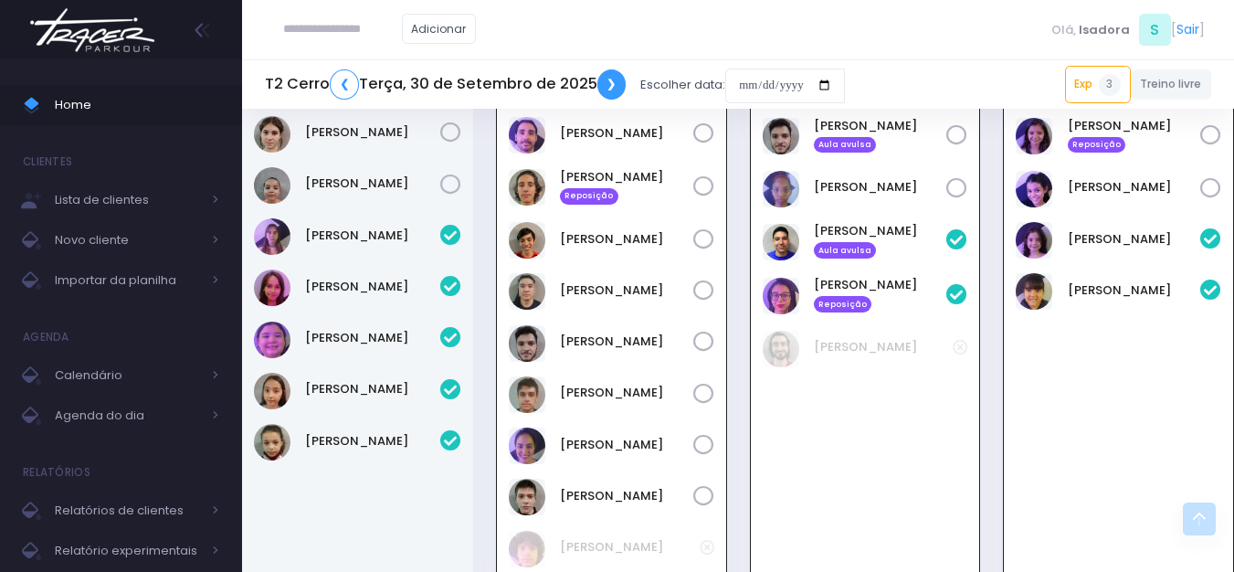
click at [604, 91] on link "❯" at bounding box center [611, 84] width 29 height 30
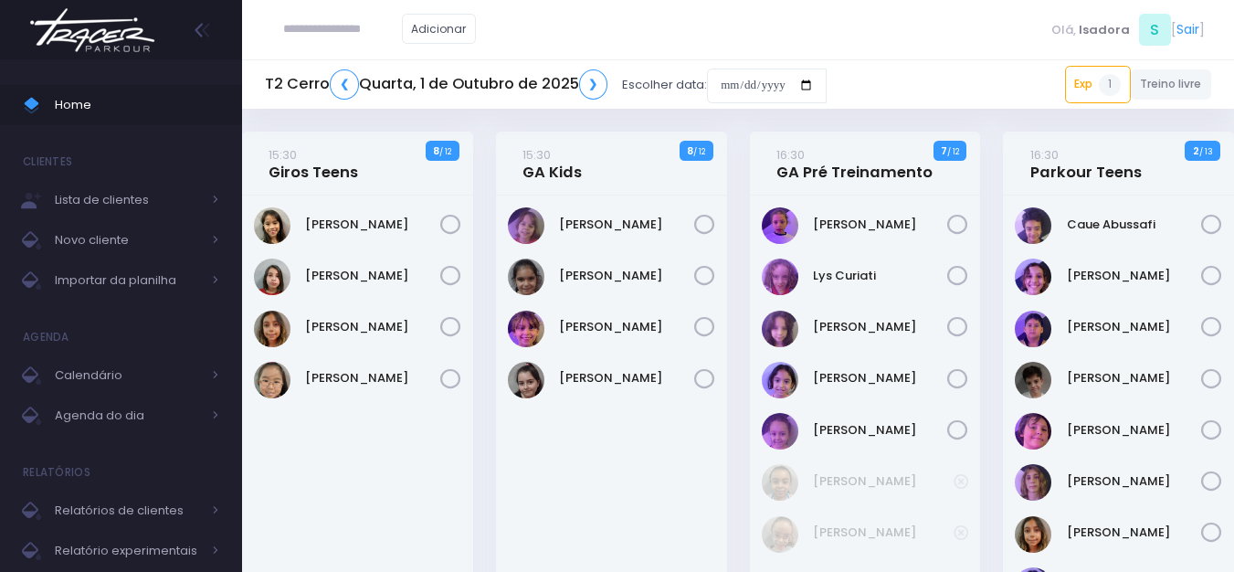
click at [100, 26] on img at bounding box center [92, 30] width 139 height 64
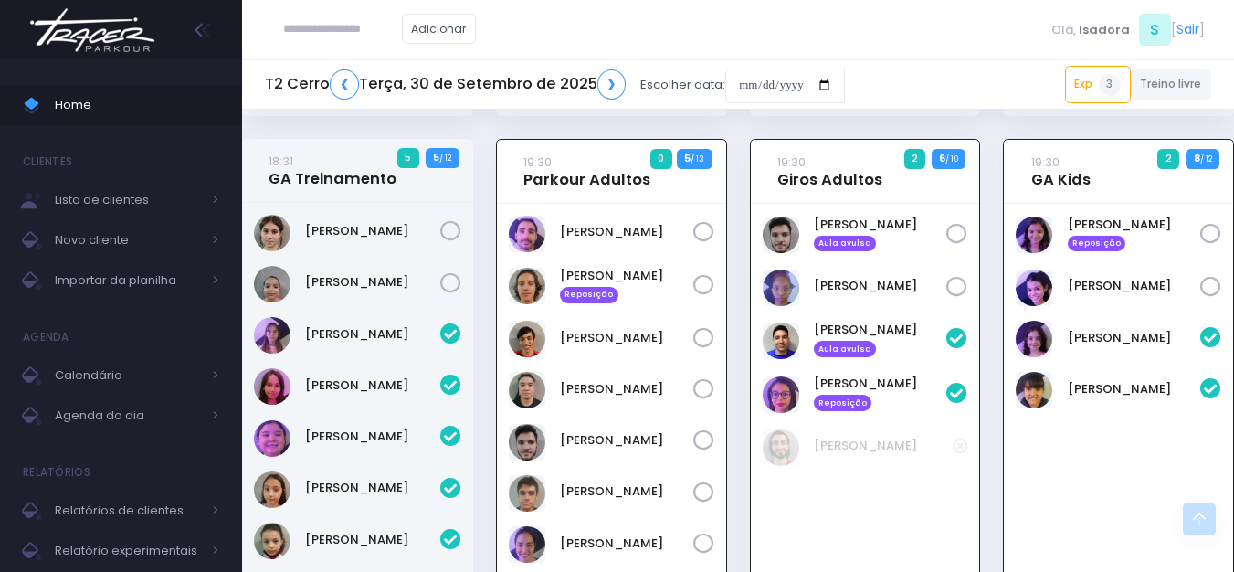
scroll to position [2150, 0]
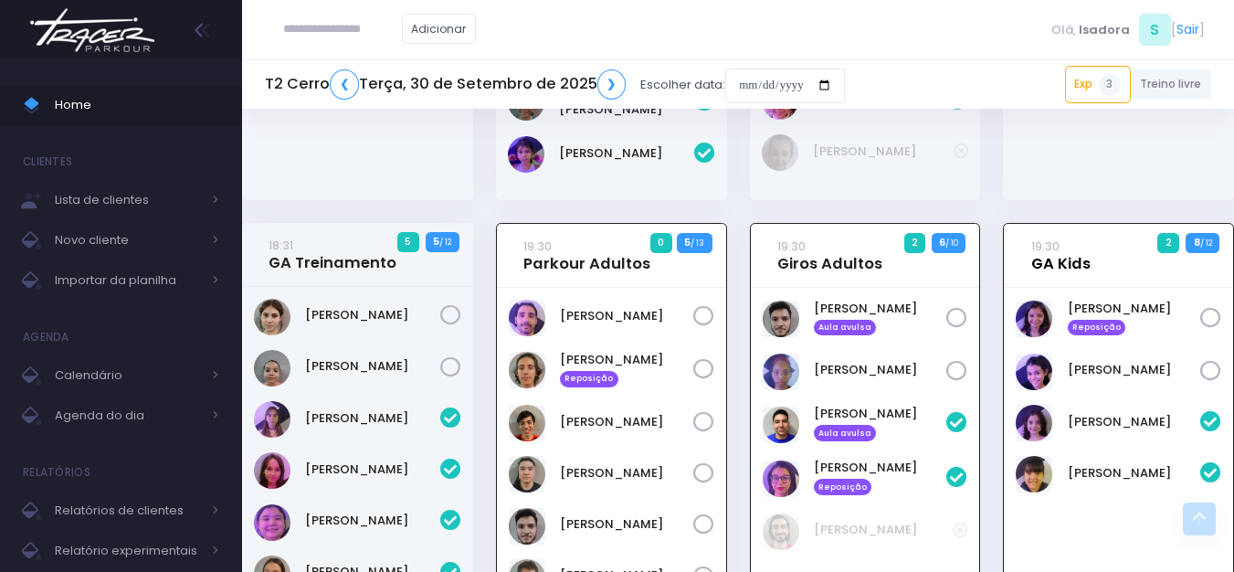
click at [1050, 237] on link "19:30 GA Kids" at bounding box center [1060, 255] width 59 height 37
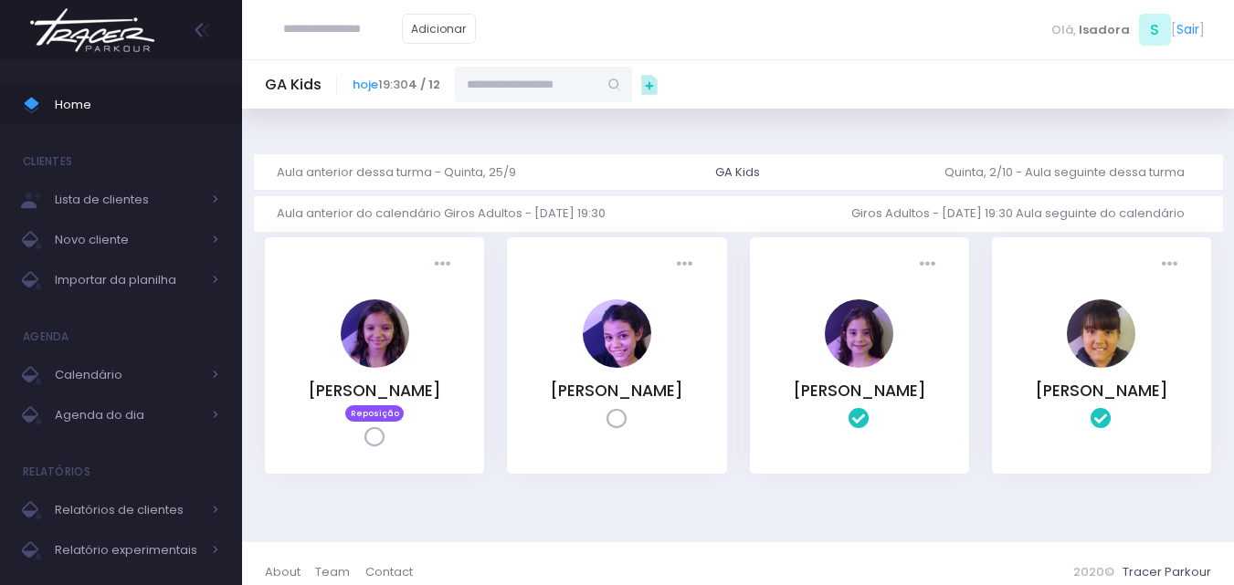
click at [536, 101] on input "text" at bounding box center [526, 84] width 142 height 35
type input "*******"
type input "**********"
click at [505, 75] on input "**********" at bounding box center [526, 84] width 142 height 35
click at [575, 115] on link "[PERSON_NAME]" at bounding box center [544, 117] width 106 height 18
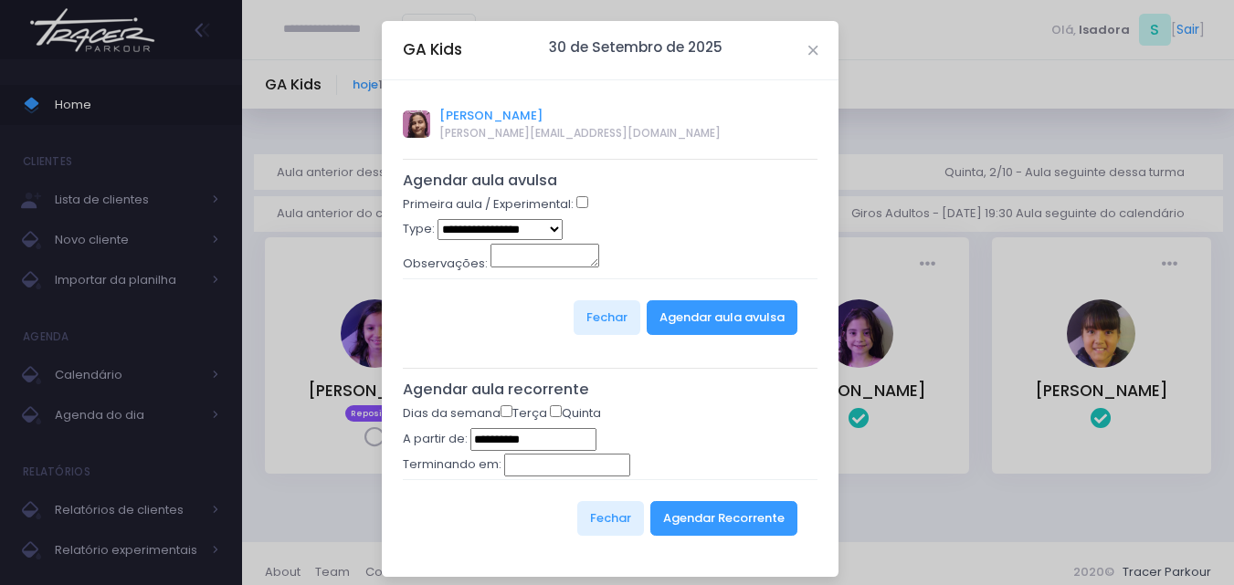
type input "**********"
click at [543, 230] on select "**********" at bounding box center [500, 229] width 125 height 21
click at [438, 219] on select "**********" at bounding box center [500, 229] width 125 height 21
click at [537, 231] on select "**********" at bounding box center [500, 229] width 125 height 21
select select "*"
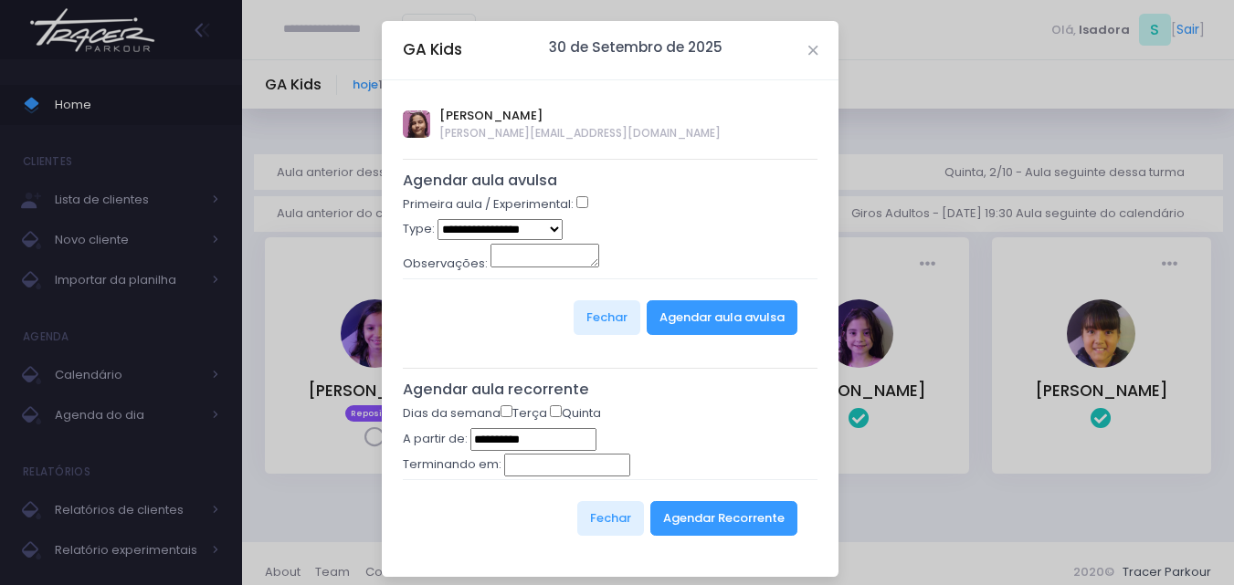
click at [438, 219] on select "**********" at bounding box center [500, 229] width 125 height 21
click at [708, 531] on button "Agendar Recorrente" at bounding box center [723, 518] width 147 height 35
click at [704, 515] on button "Agendar Recorrente" at bounding box center [723, 518] width 147 height 35
click at [751, 518] on button "Agendar Recorrente" at bounding box center [723, 518] width 147 height 35
click at [751, 520] on button "Agendar Recorrente" at bounding box center [723, 518] width 147 height 35
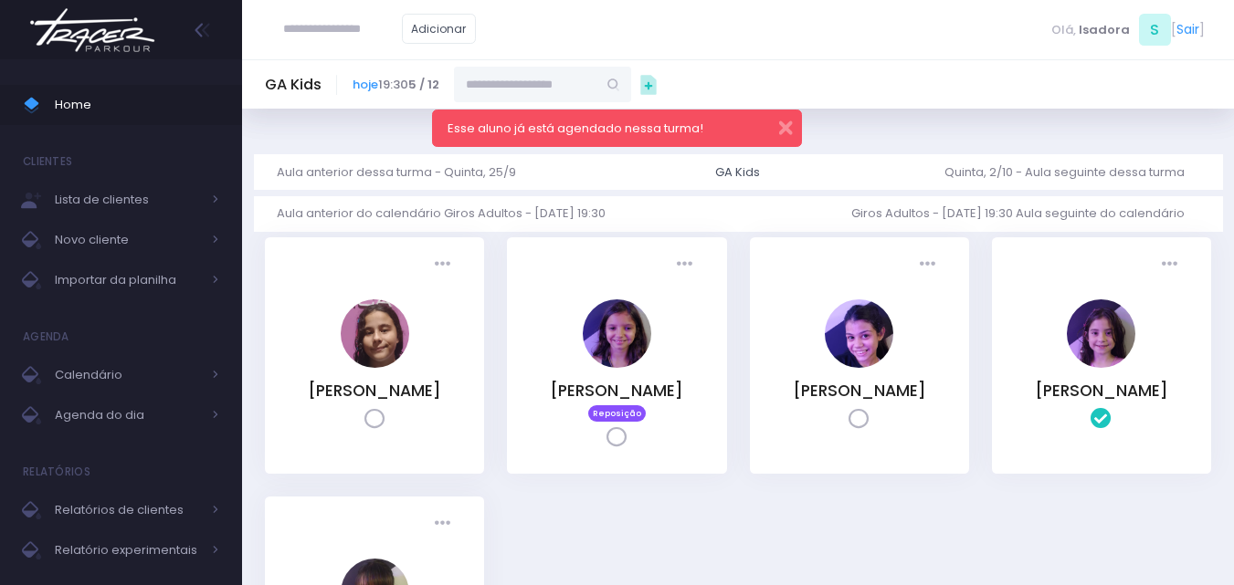
click at [115, 40] on img at bounding box center [92, 30] width 139 height 64
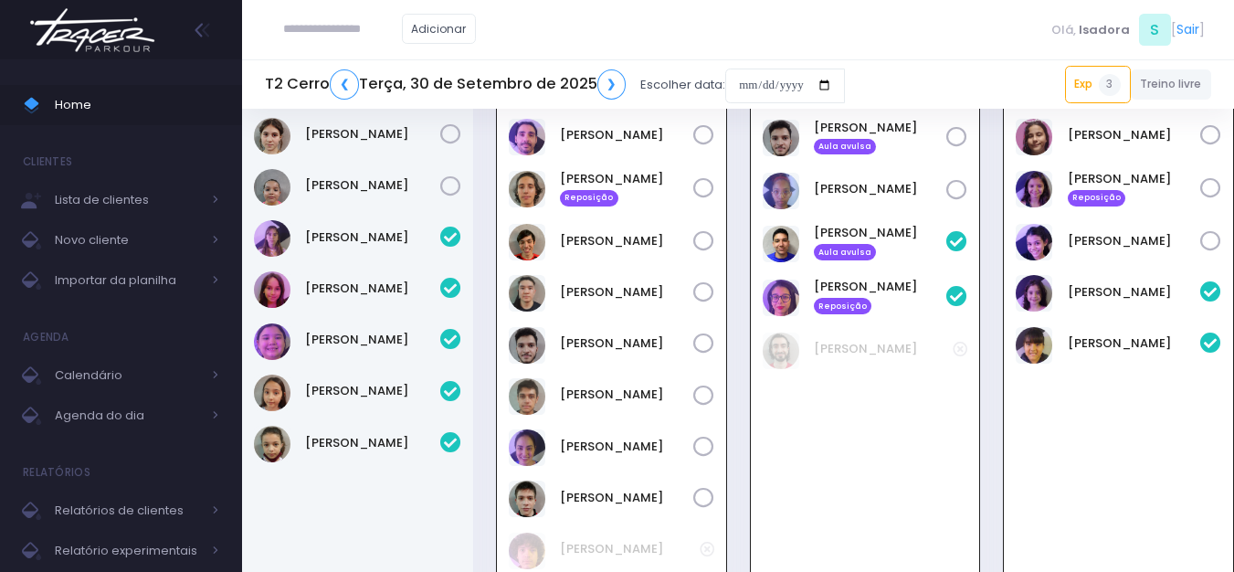
scroll to position [2333, 0]
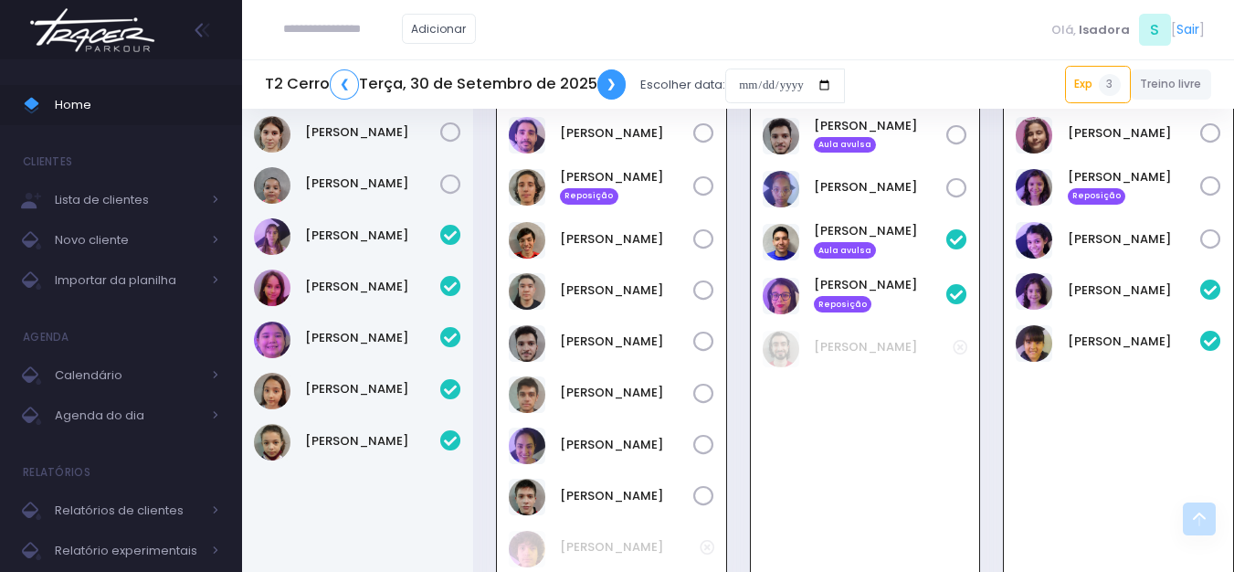
click at [605, 89] on link "❯" at bounding box center [611, 84] width 29 height 30
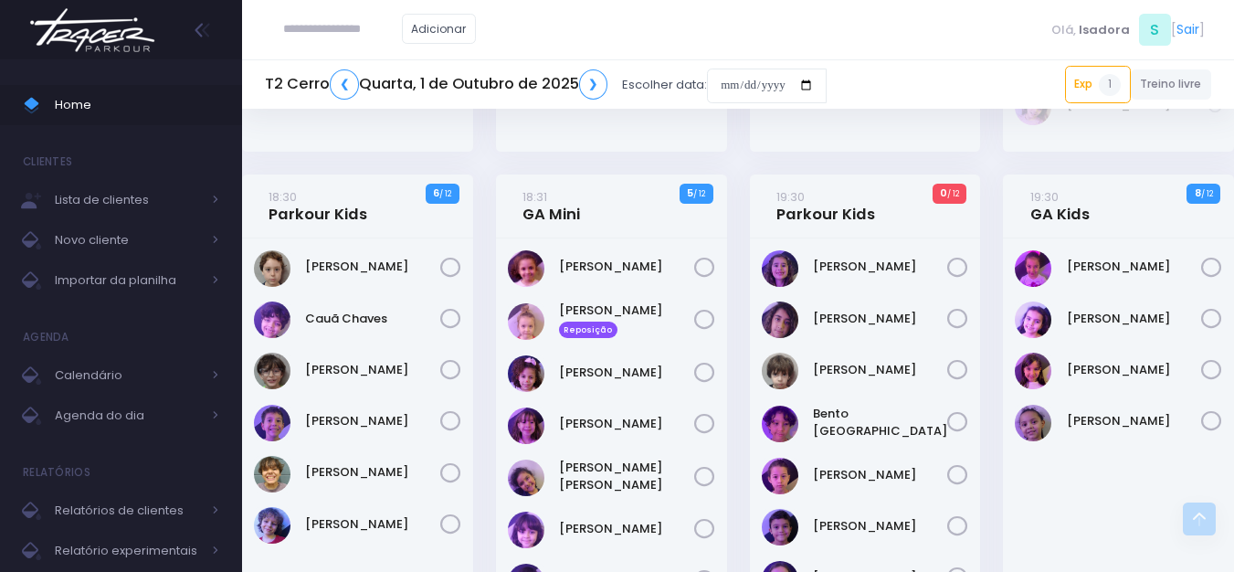
scroll to position [1370, 0]
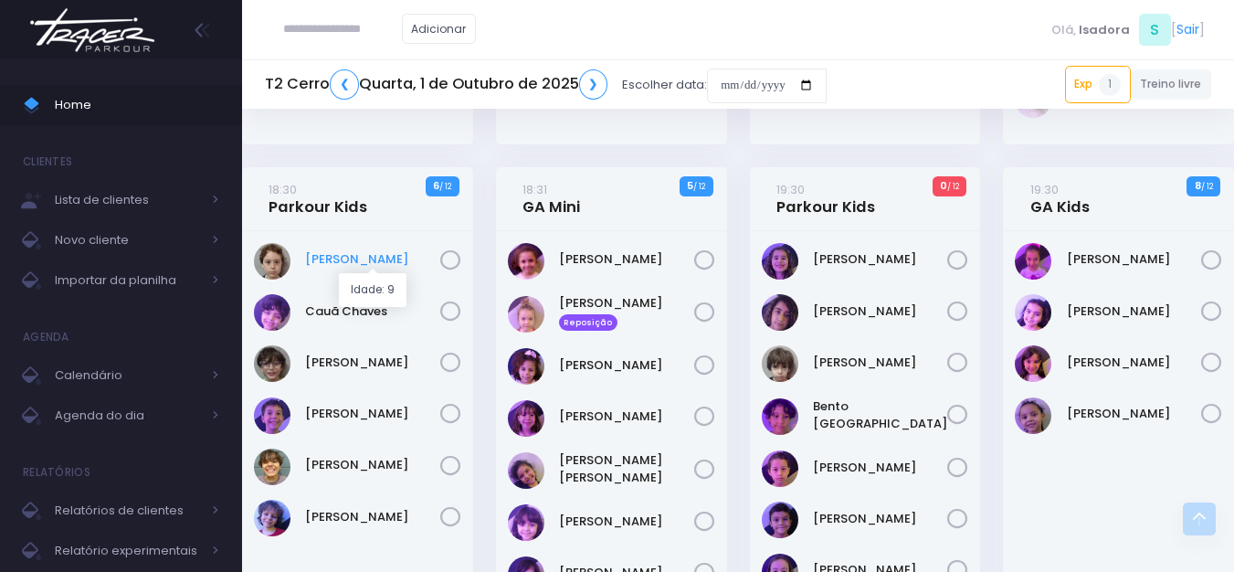
drag, startPoint x: 376, startPoint y: 257, endPoint x: 385, endPoint y: 258, distance: 9.2
click at [377, 257] on link "Arthur Buranello" at bounding box center [372, 259] width 135 height 18
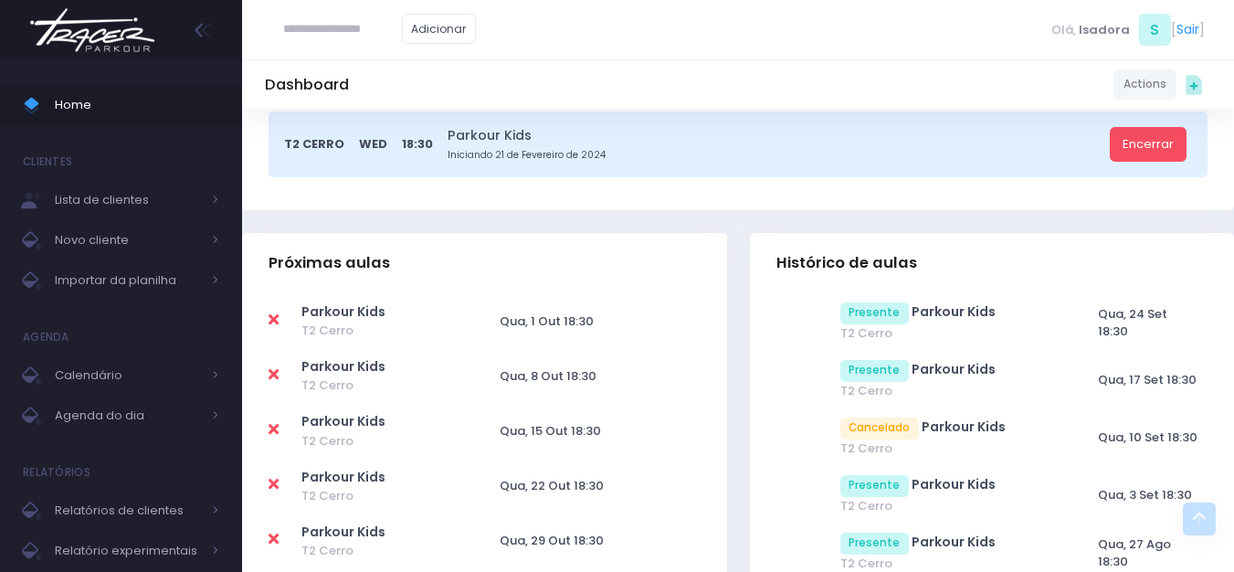
scroll to position [457, 0]
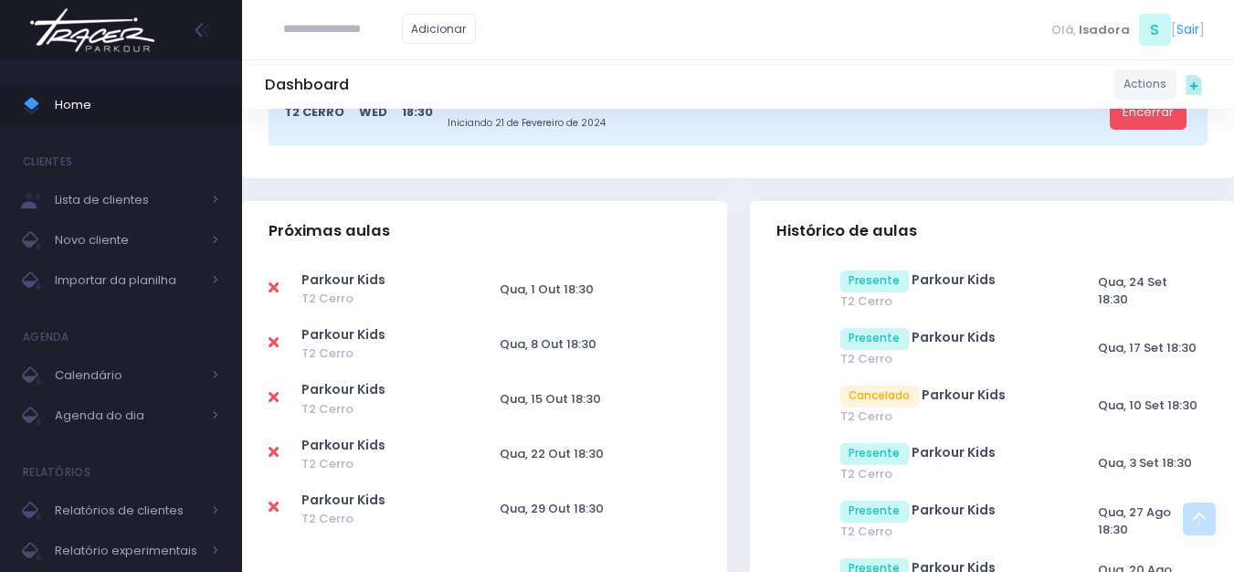
click at [276, 288] on icon at bounding box center [274, 287] width 10 height 15
type input "**********"
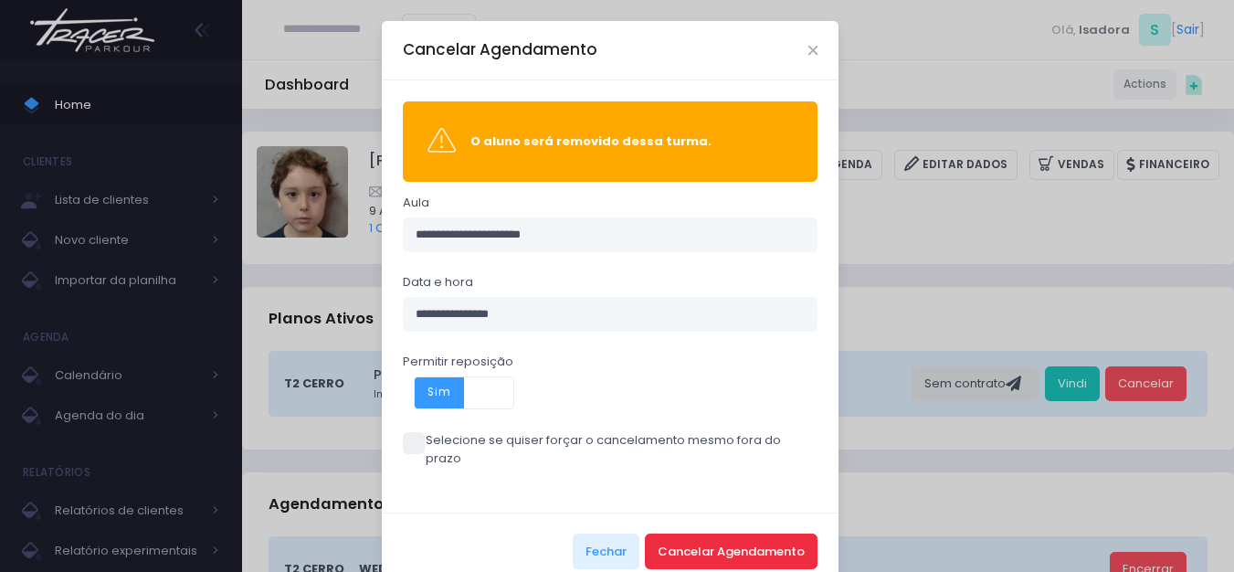
drag, startPoint x: 758, startPoint y: 529, endPoint x: 748, endPoint y: 524, distance: 11.0
click at [749, 533] on button "Cancelar Agendamento" at bounding box center [731, 550] width 173 height 35
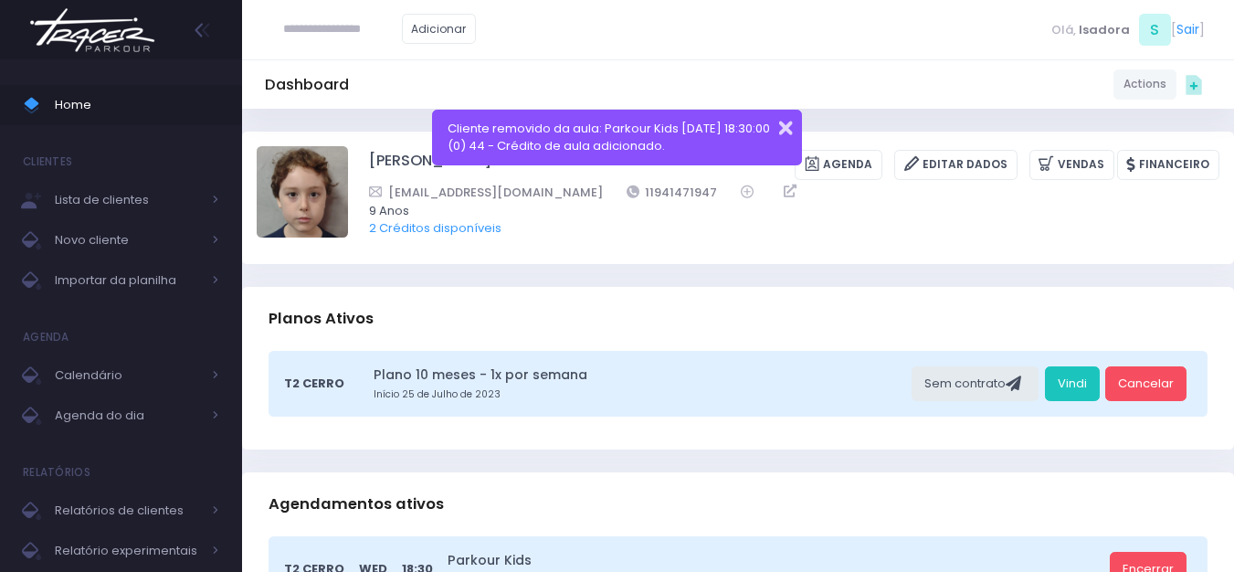
click at [782, 117] on button "button" at bounding box center [773, 125] width 37 height 21
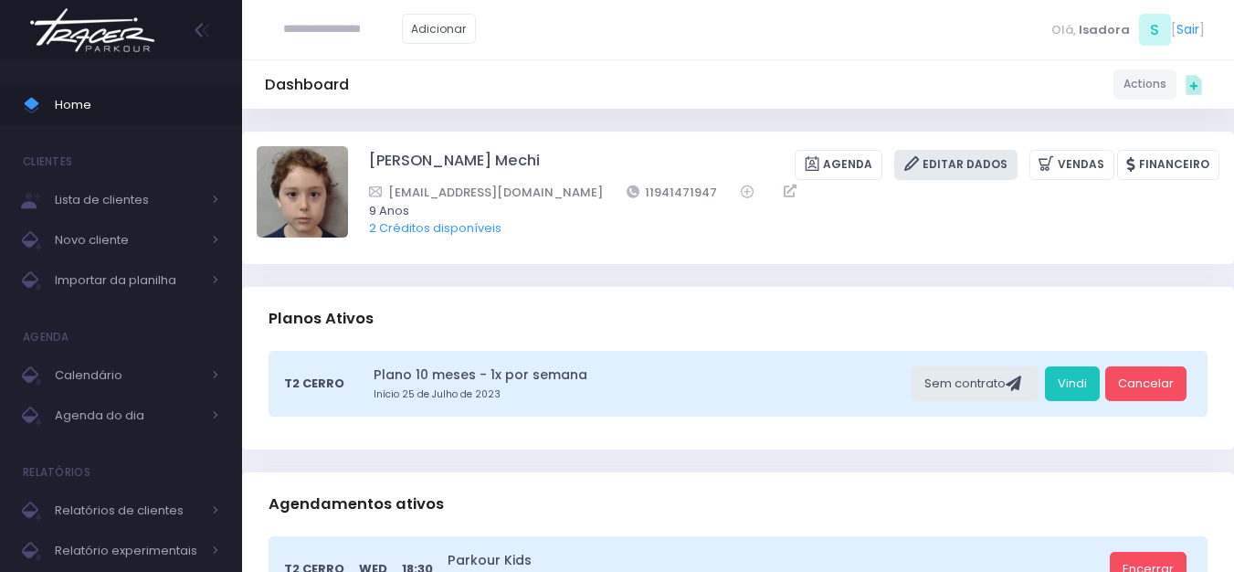
click at [923, 164] on icon at bounding box center [913, 163] width 19 height 21
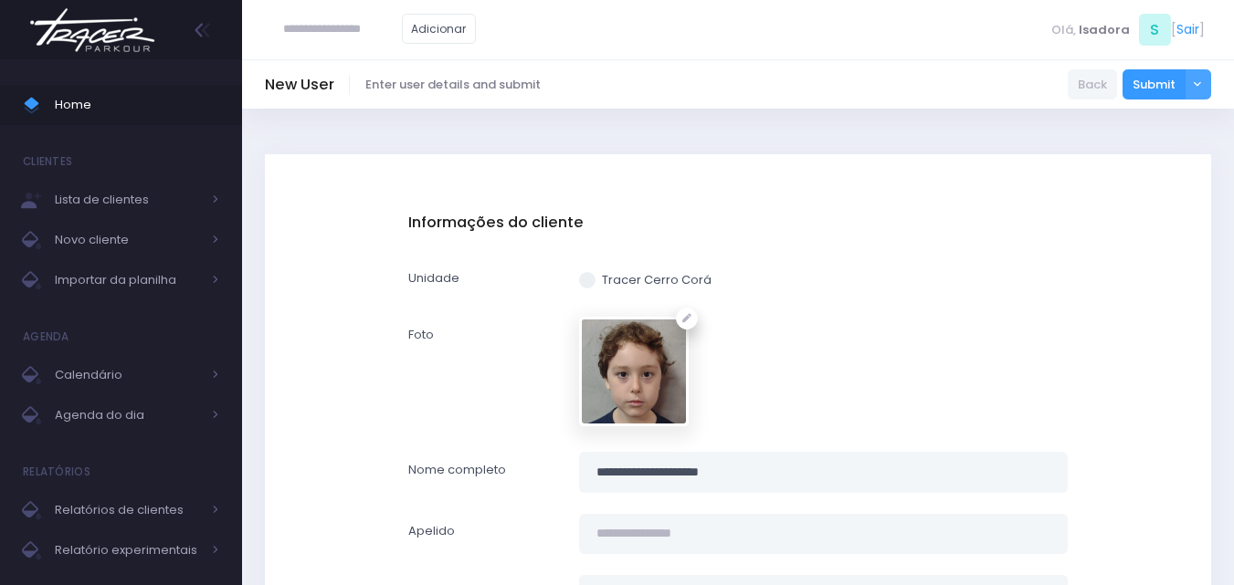
click at [1086, 87] on link "Back" at bounding box center [1092, 84] width 49 height 31
click at [1099, 73] on link "Back" at bounding box center [1092, 84] width 49 height 31
click at [144, 35] on img at bounding box center [92, 30] width 139 height 64
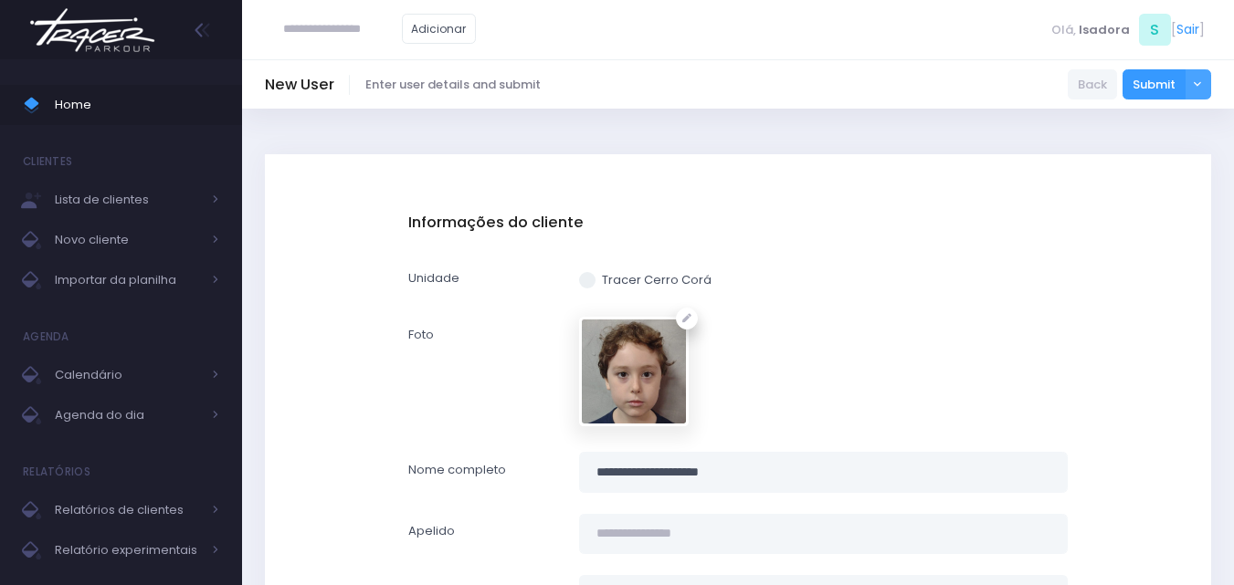
click at [143, 36] on img at bounding box center [92, 30] width 139 height 64
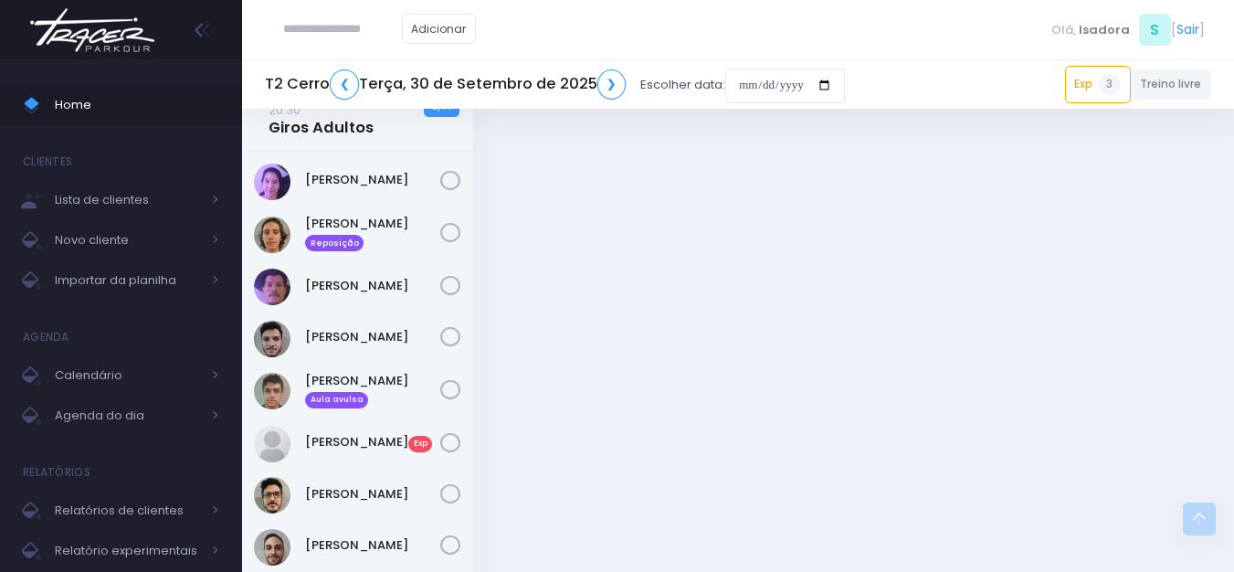
scroll to position [2905, 0]
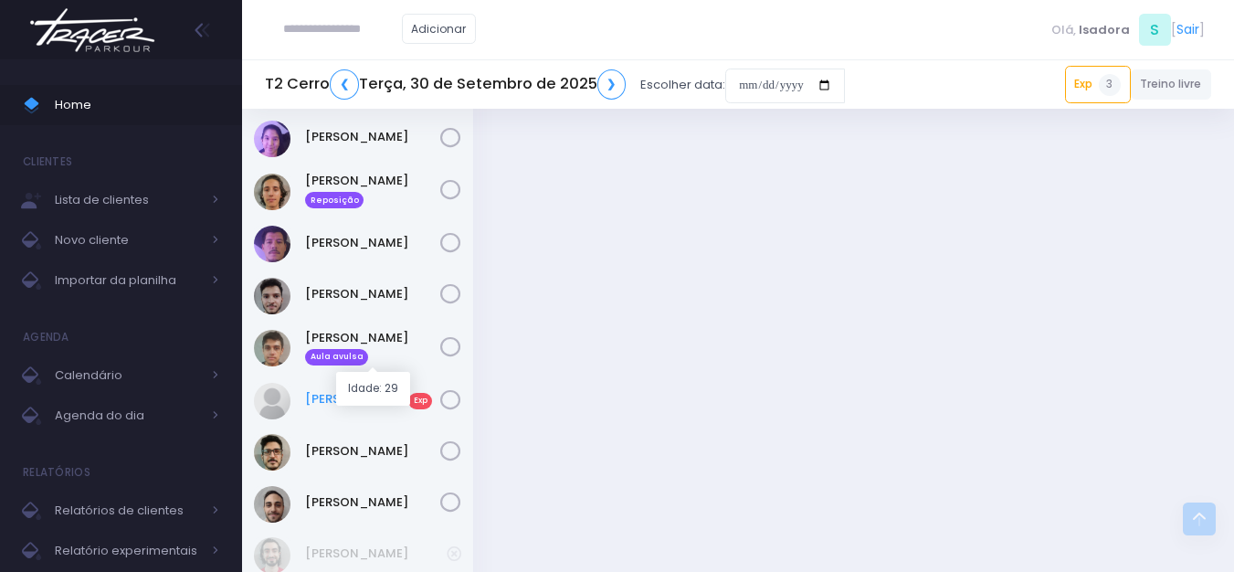
click at [374, 390] on link "[PERSON_NAME] Exp" at bounding box center [372, 399] width 135 height 18
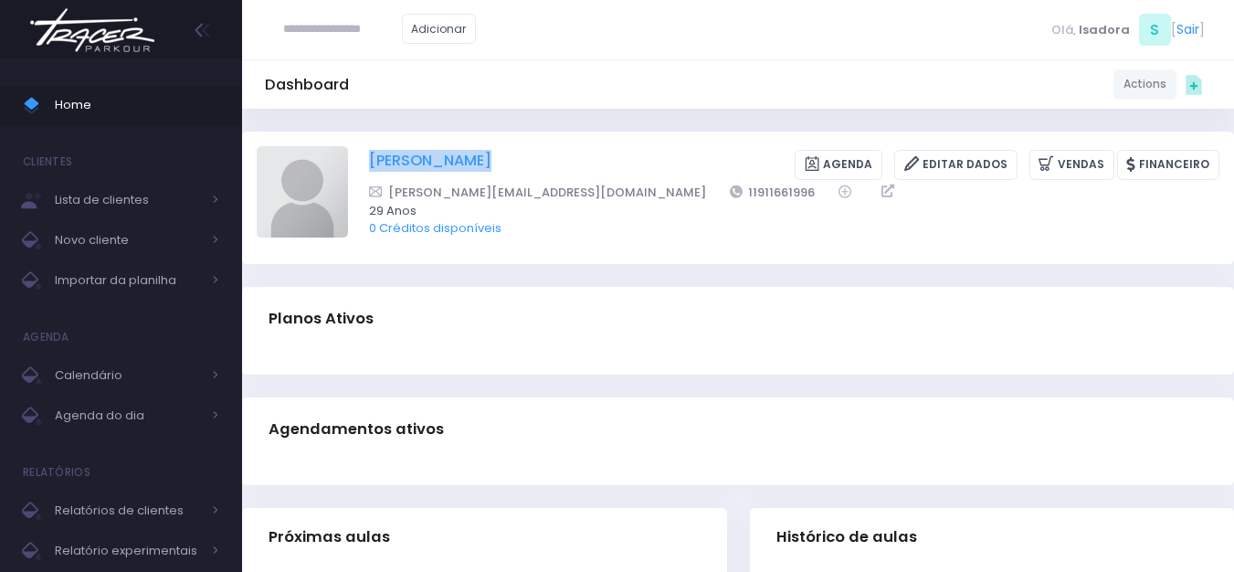
drag, startPoint x: 496, startPoint y: 153, endPoint x: 372, endPoint y: 161, distance: 124.4
click at [372, 161] on div "[PERSON_NAME] [GEOGRAPHIC_DATA] Editar Dados [GEOGRAPHIC_DATA] Financeiro" at bounding box center [794, 165] width 850 height 30
copy div "Patrick citrini"
click at [281, 189] on img at bounding box center [302, 191] width 91 height 91
click at [347, 146] on input "file" at bounding box center [347, 145] width 1 height 1
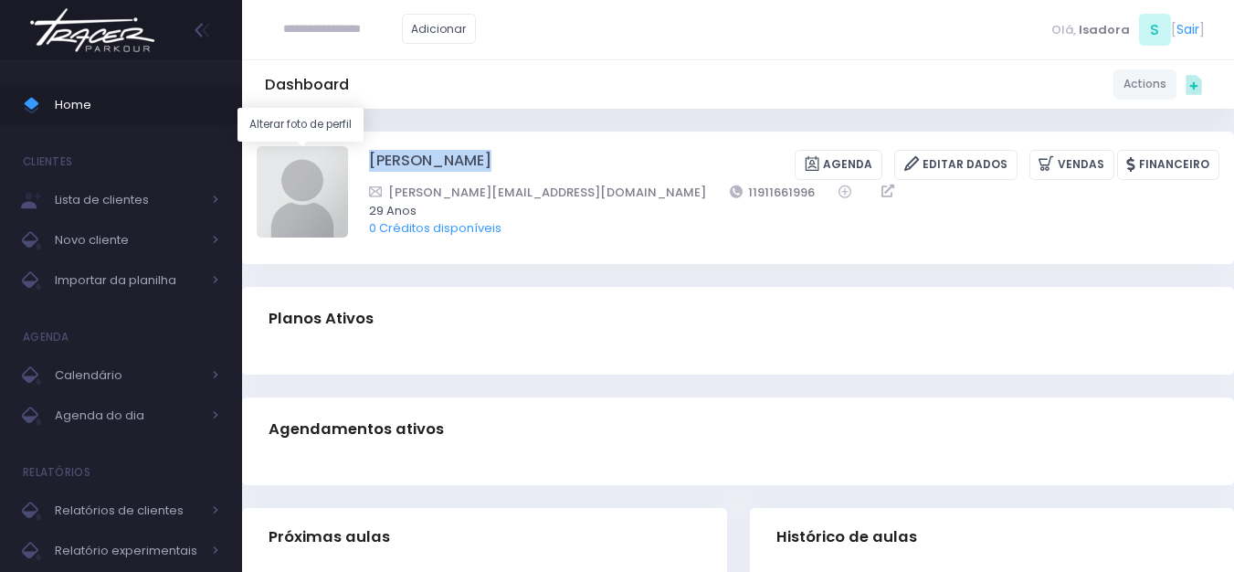
type input "**********"
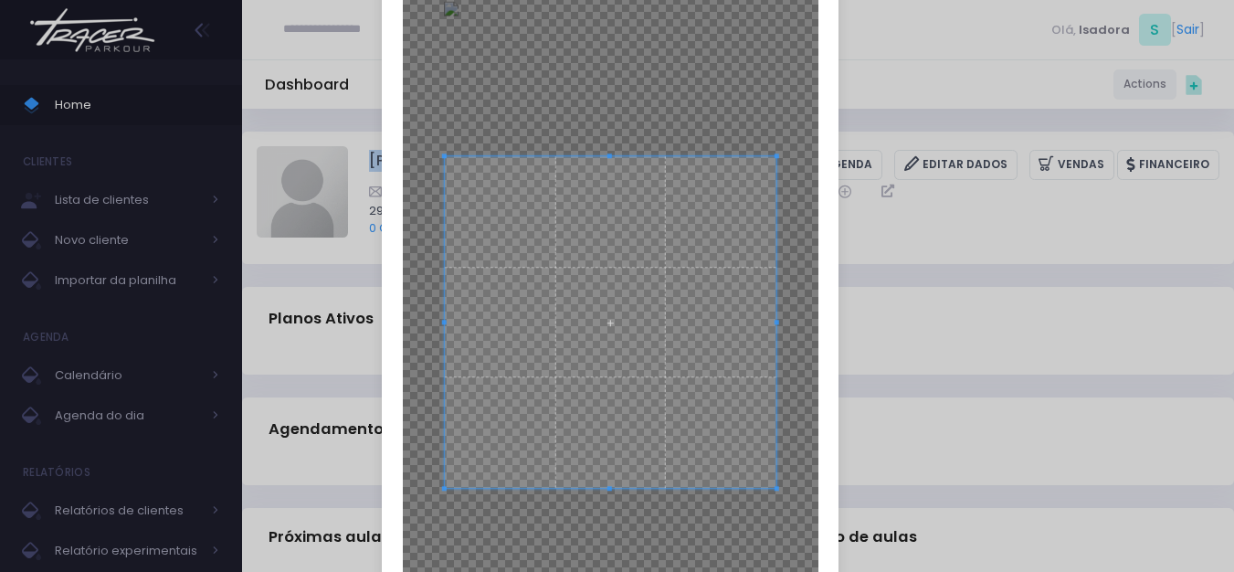
scroll to position [154, 0]
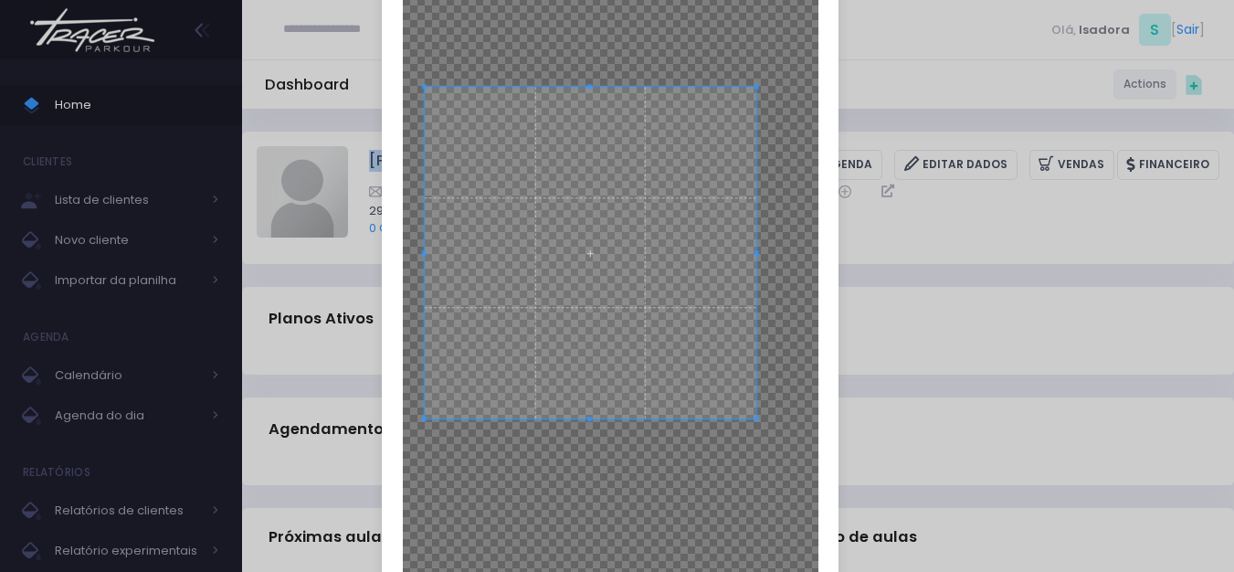
click at [670, 243] on span at bounding box center [591, 253] width 332 height 332
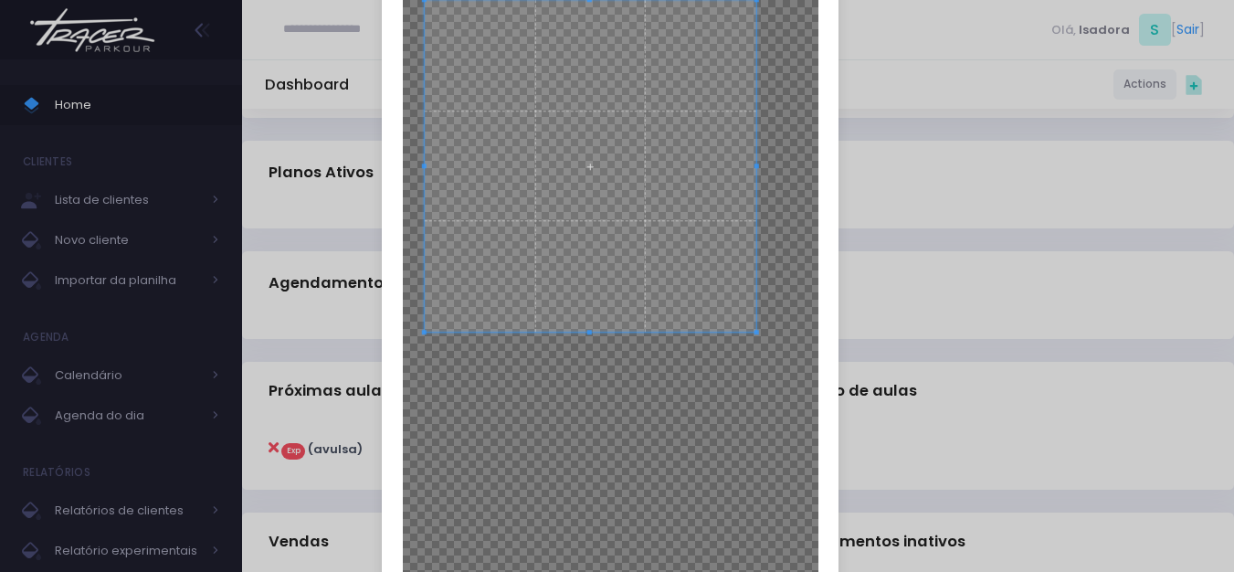
scroll to position [386, 0]
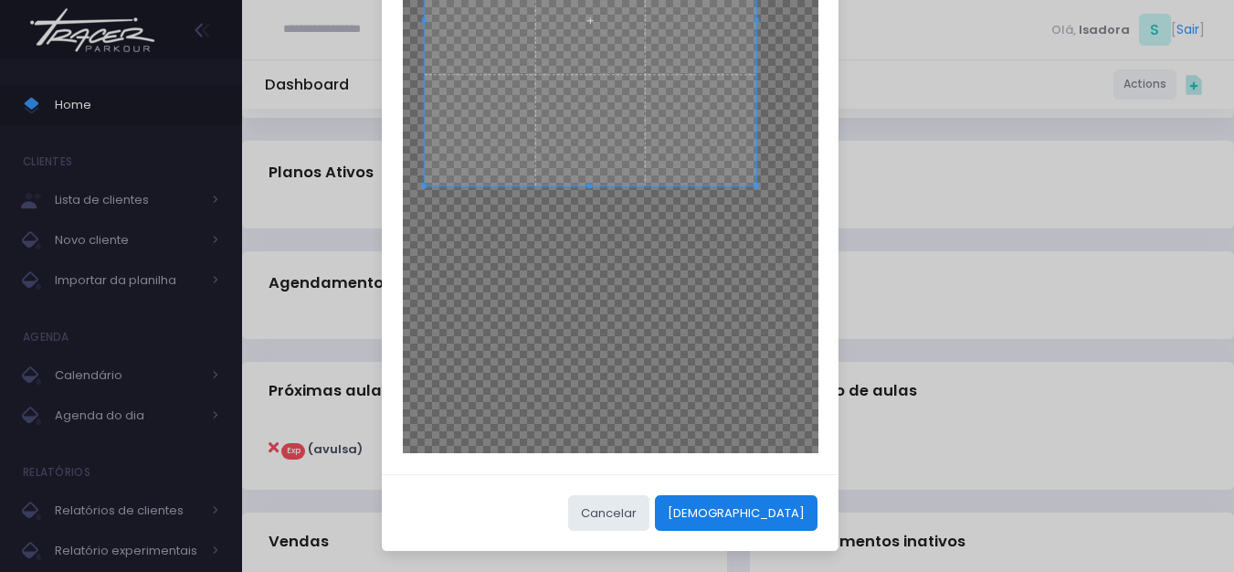
click at [759, 522] on button "[DEMOGRAPHIC_DATA]" at bounding box center [736, 512] width 163 height 35
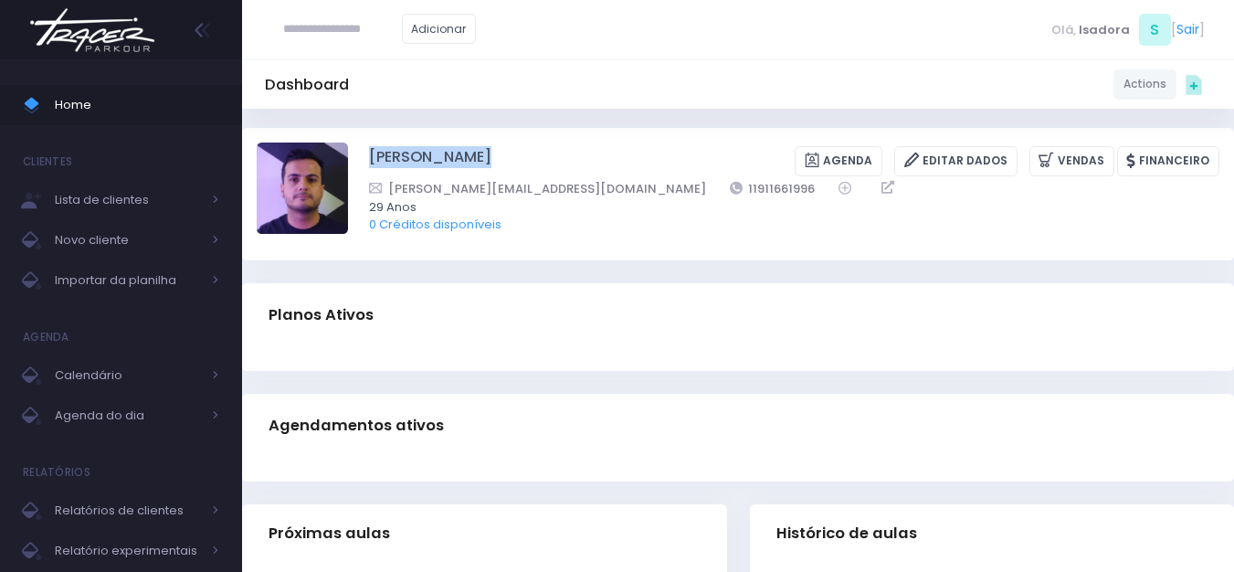
scroll to position [0, 0]
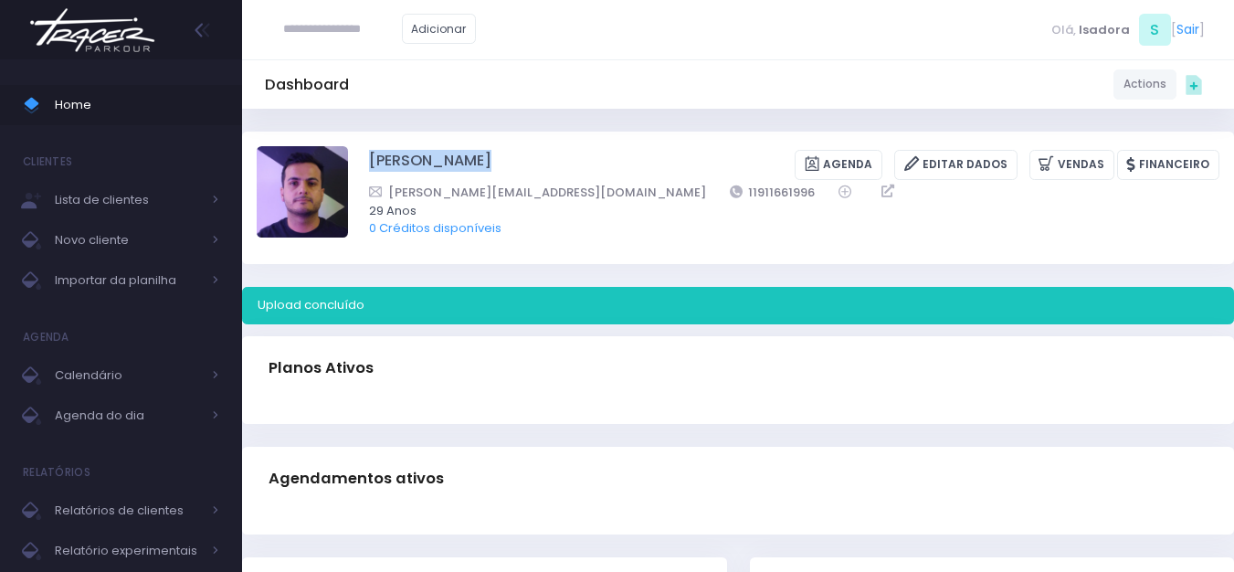
click at [563, 142] on div "Patrick citrini Agenda Editar Dados Vendas Financeiro 11911661996 29 Anos" at bounding box center [738, 198] width 992 height 132
click at [408, 121] on div "Dashboard Actions Choose Label: Customer Partner Suplier Member Staff Add new" at bounding box center [738, 546] width 992 height 875
click at [95, 37] on img at bounding box center [92, 30] width 139 height 64
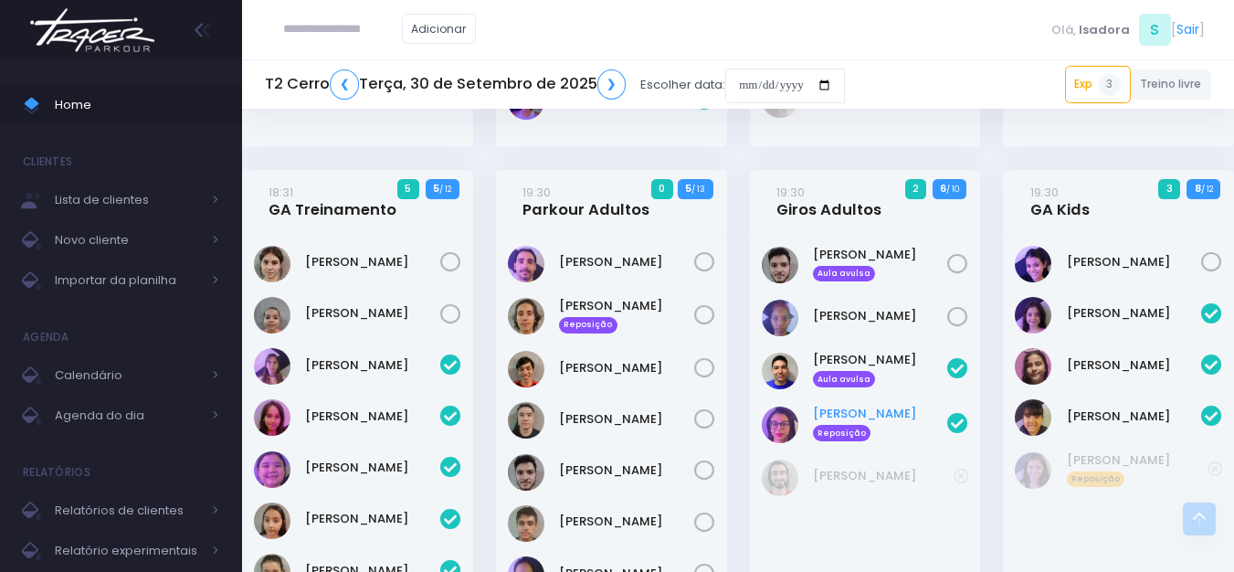
scroll to position [2090, 0]
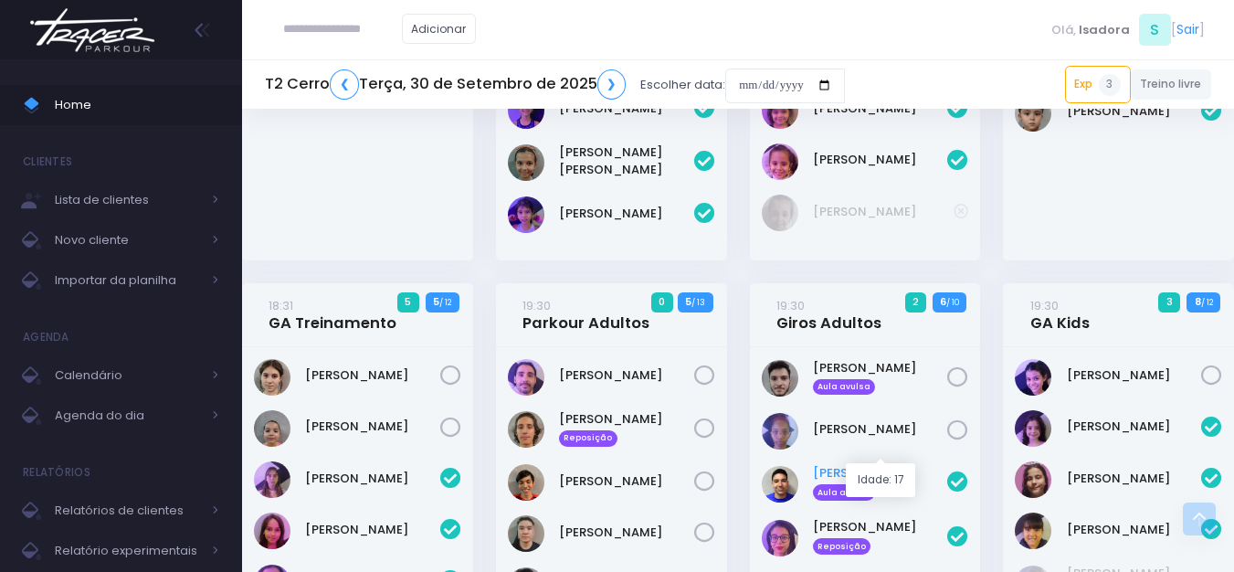
click at [878, 464] on link "Felipe Turczyn Aula avulsa" at bounding box center [880, 482] width 135 height 37
